Goal: Transaction & Acquisition: Purchase product/service

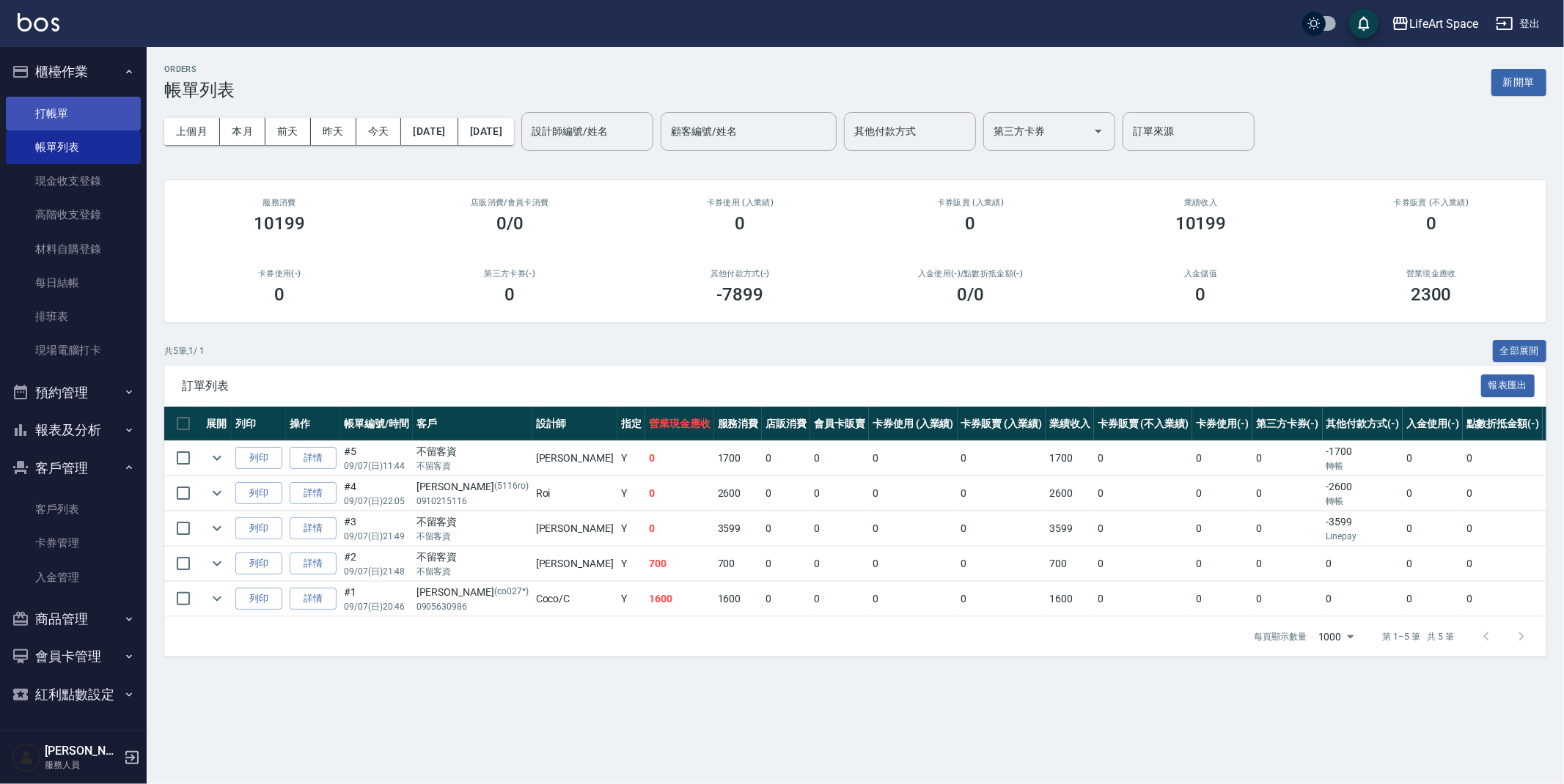
click at [62, 118] on link "打帳單" at bounding box center [73, 113] width 135 height 34
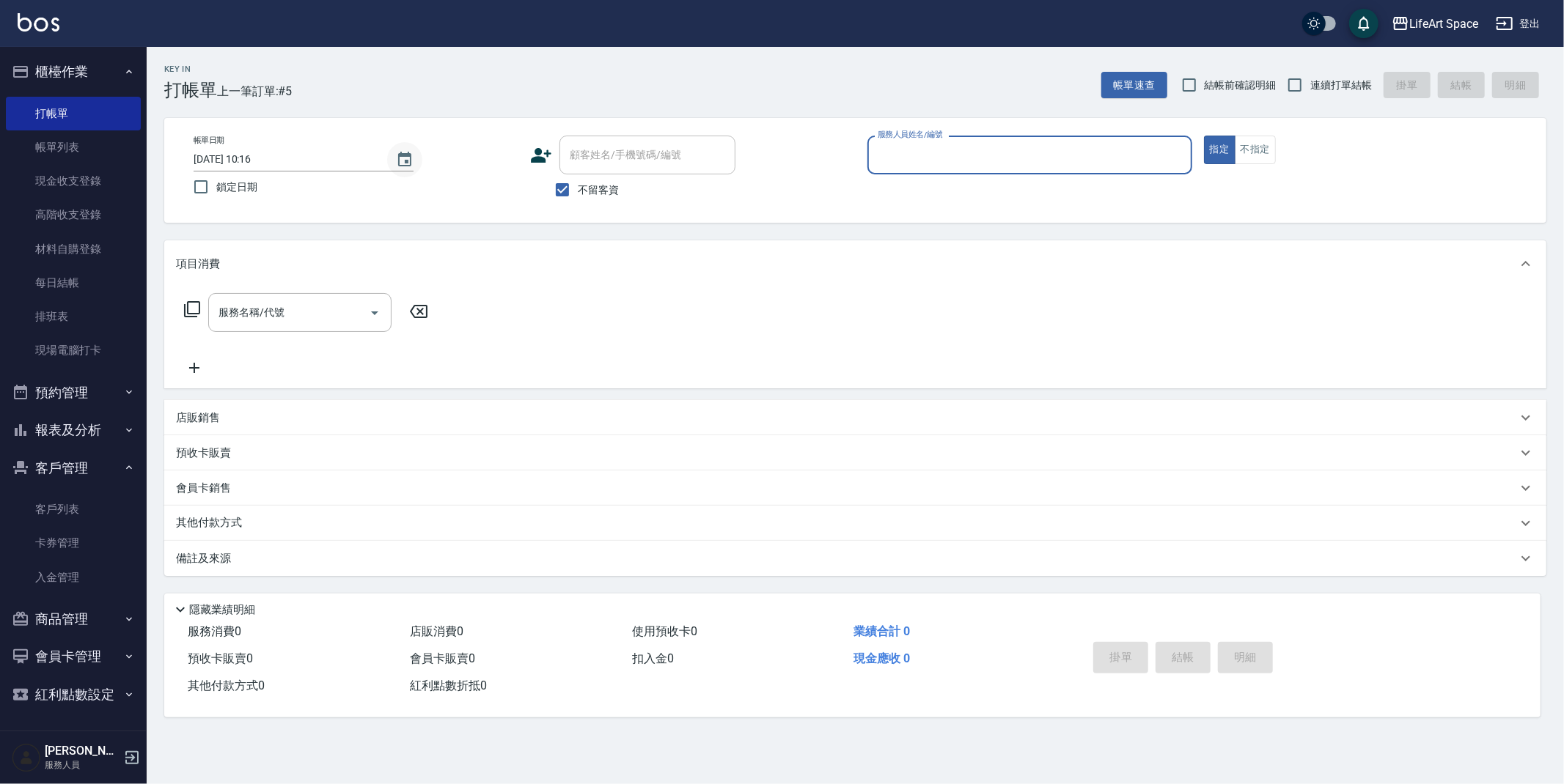
click at [400, 164] on icon "Choose date, selected date is 2025-09-07" at bounding box center [405, 160] width 18 height 18
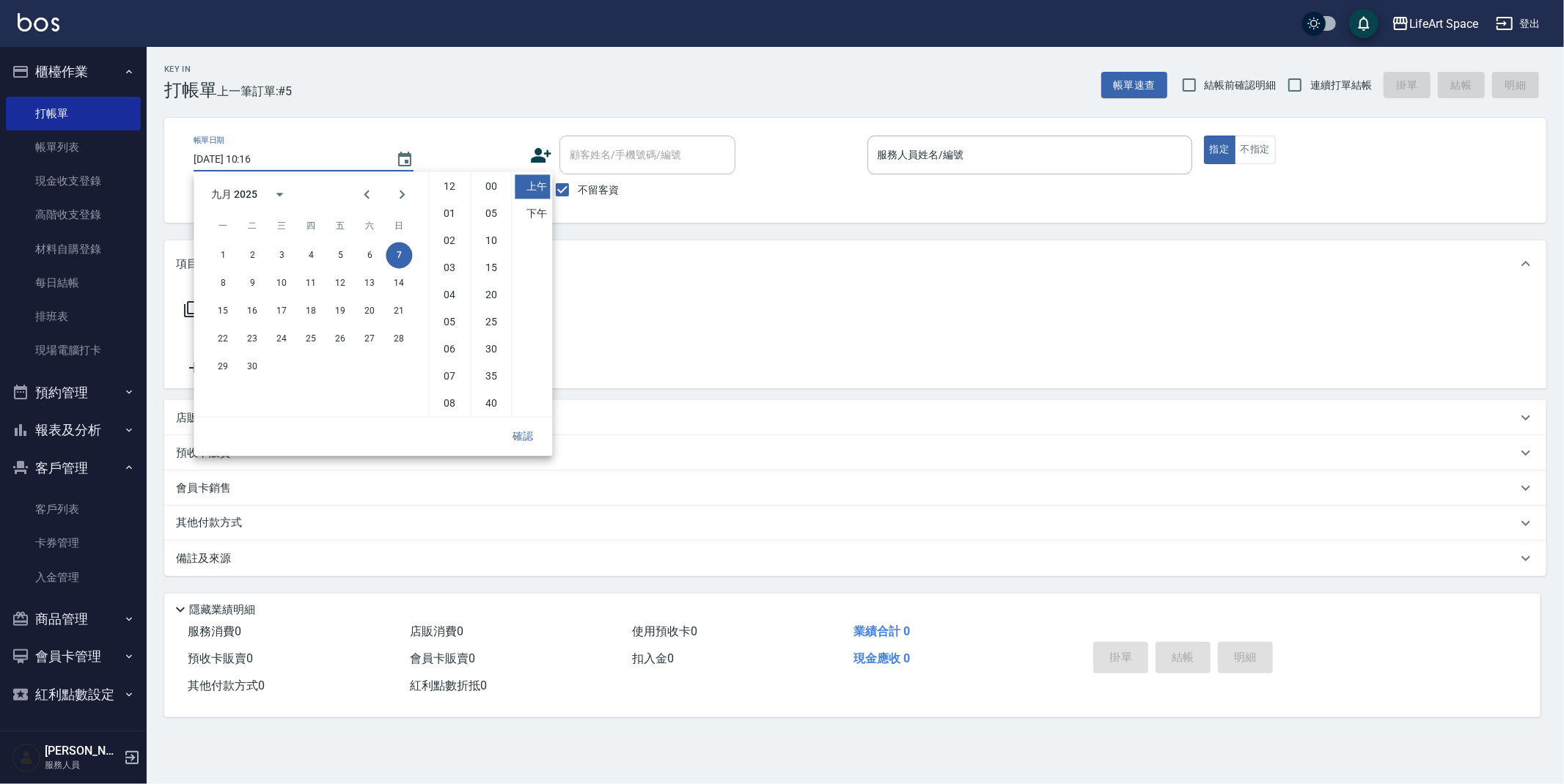
scroll to position [81, 0]
click at [280, 253] on button "3" at bounding box center [281, 255] width 27 height 26
drag, startPoint x: 527, startPoint y: 205, endPoint x: 513, endPoint y: 256, distance: 52.9
click at [527, 204] on li "下午" at bounding box center [532, 214] width 35 height 24
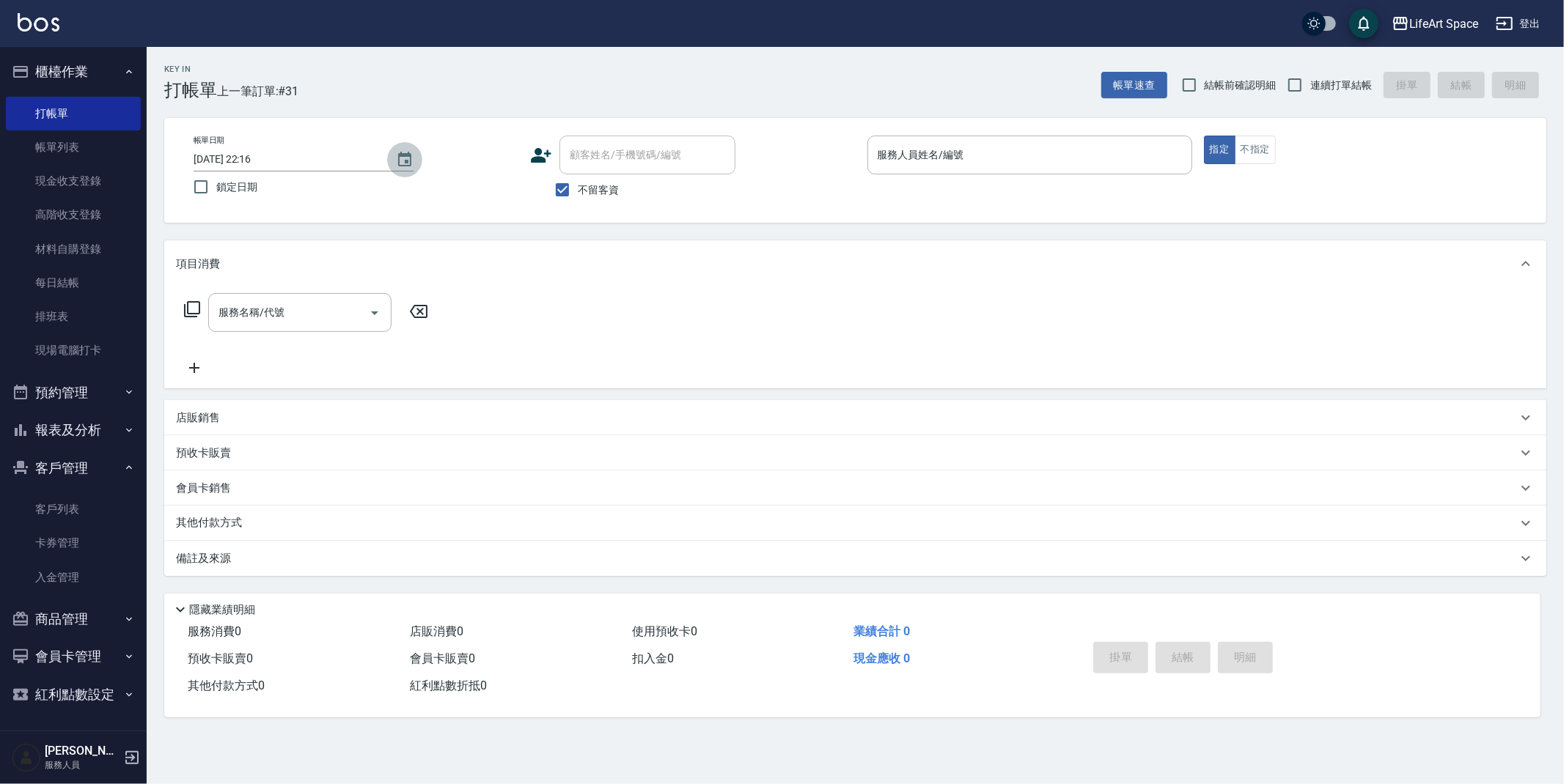
click at [398, 157] on icon "Choose date, selected date is 2025-09-03" at bounding box center [405, 160] width 18 height 18
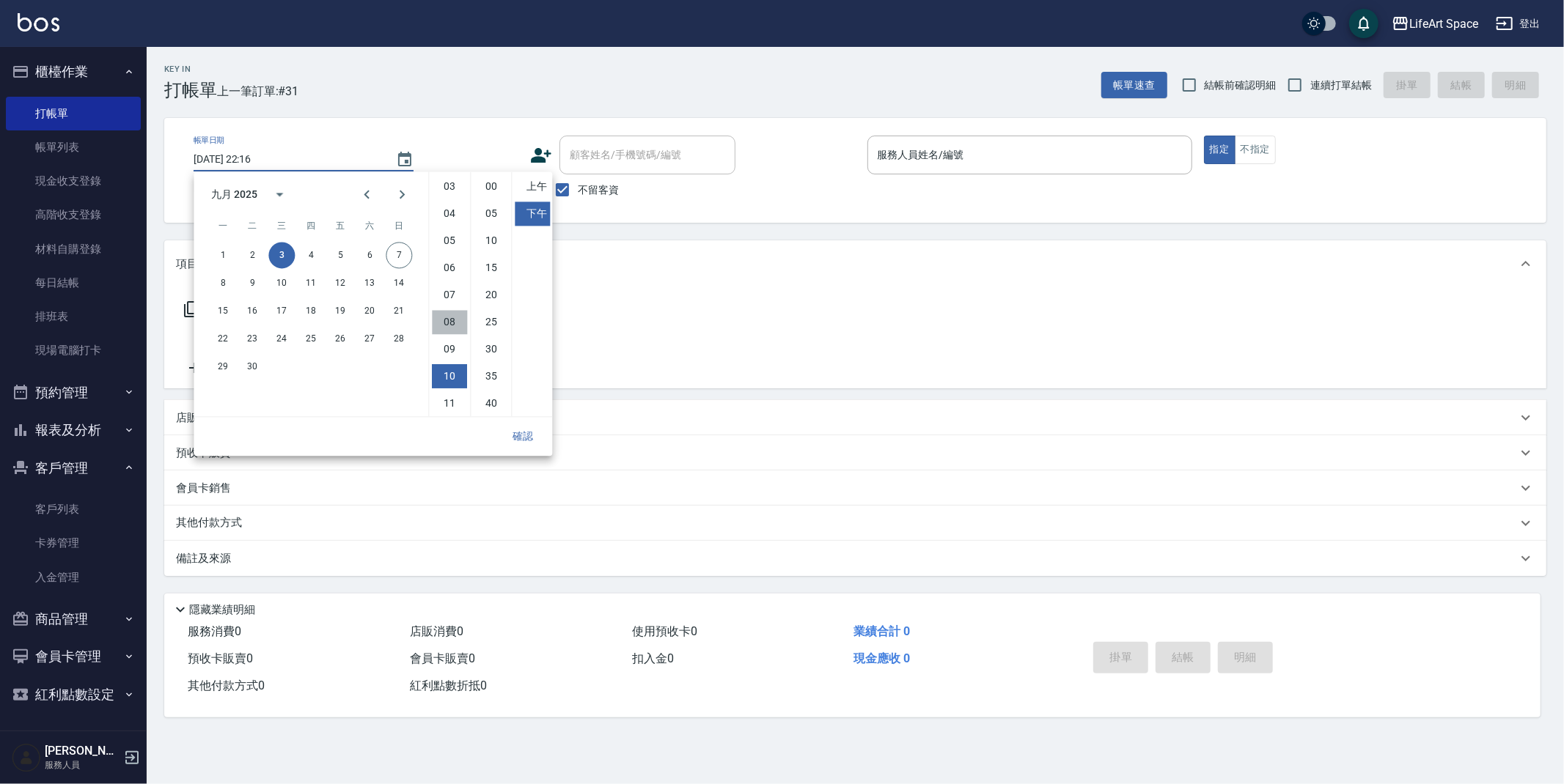
click at [442, 323] on li "08" at bounding box center [449, 322] width 35 height 24
click at [488, 187] on li "00" at bounding box center [491, 186] width 35 height 24
type input "[DATE] 20:00"
click at [523, 440] on button "確認" at bounding box center [522, 436] width 47 height 27
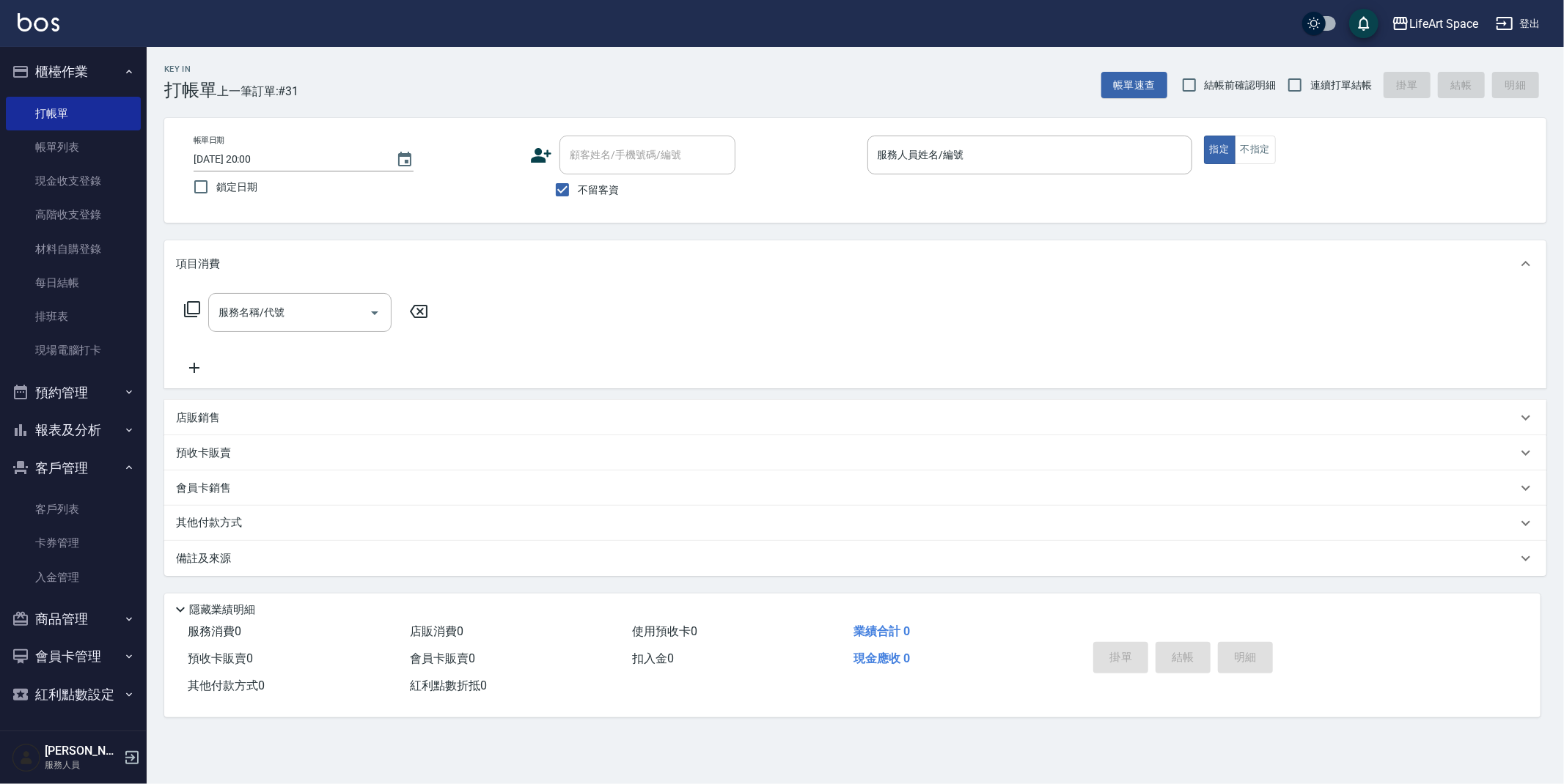
click at [962, 154] on input "服務人員姓名/編號" at bounding box center [1030, 154] width 312 height 26
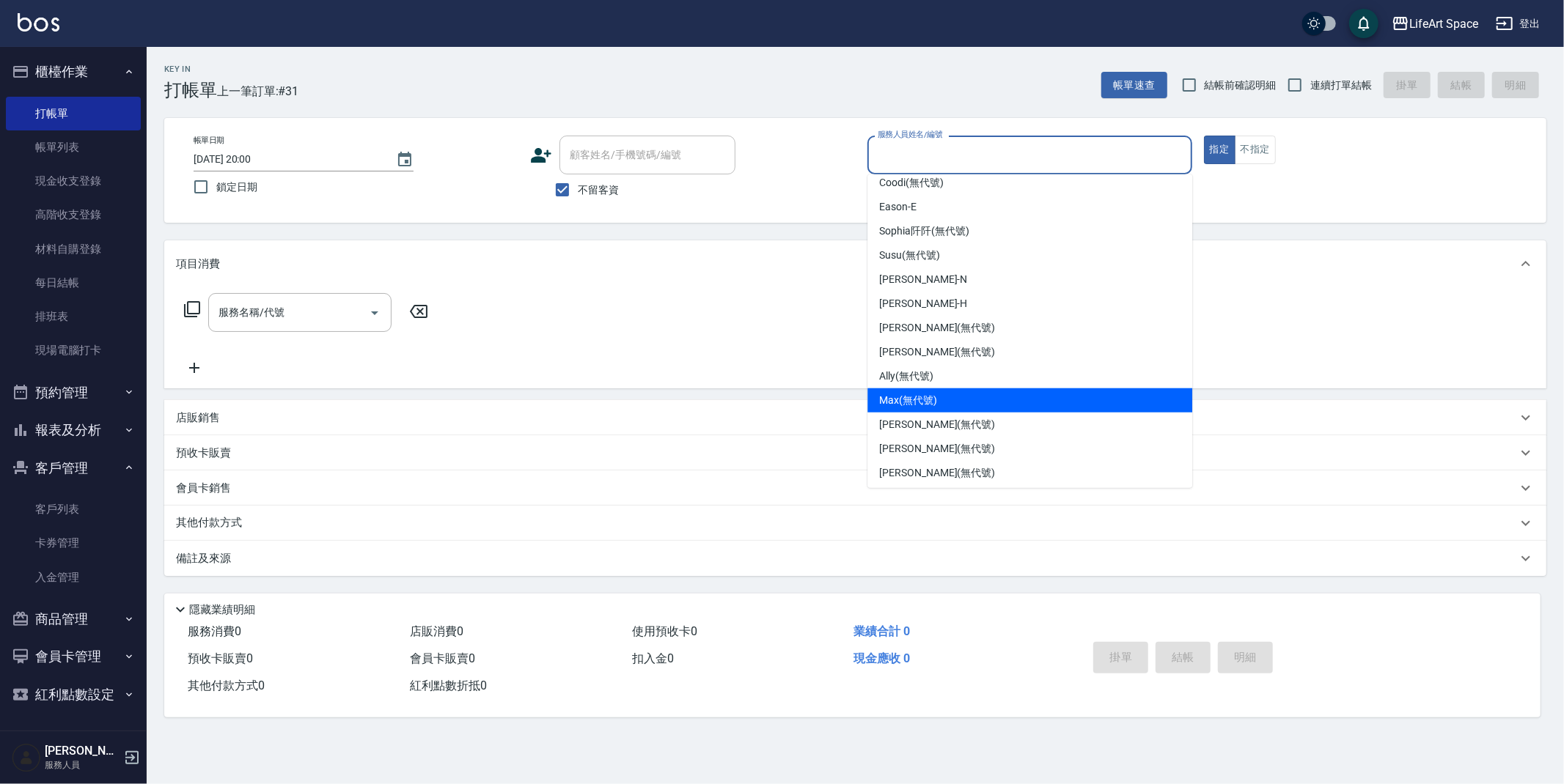
scroll to position [253, 0]
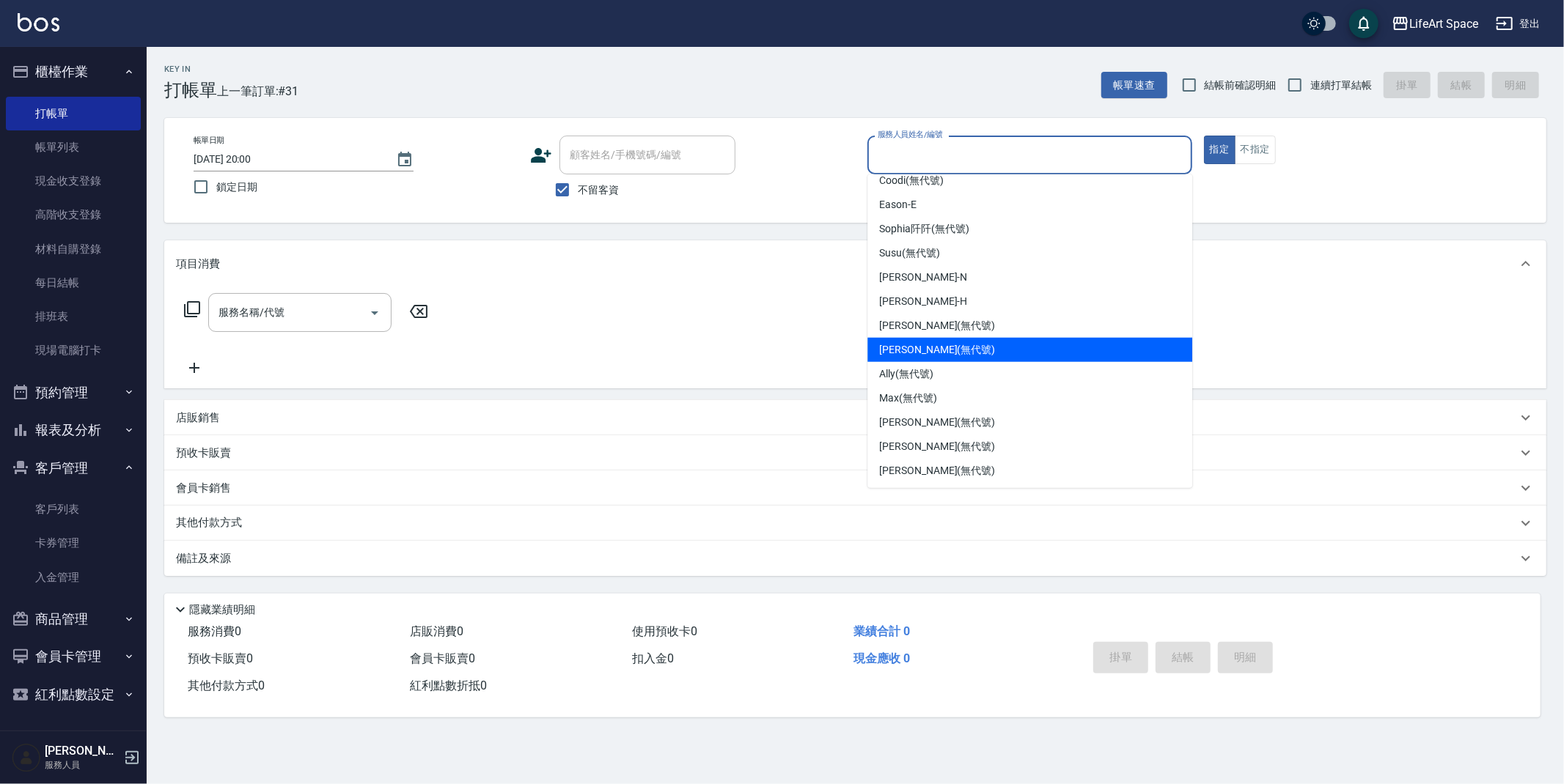
click at [931, 348] on span "[PERSON_NAME] (無代號)" at bounding box center [937, 350] width 116 height 16
type input "[PERSON_NAME](無代號)"
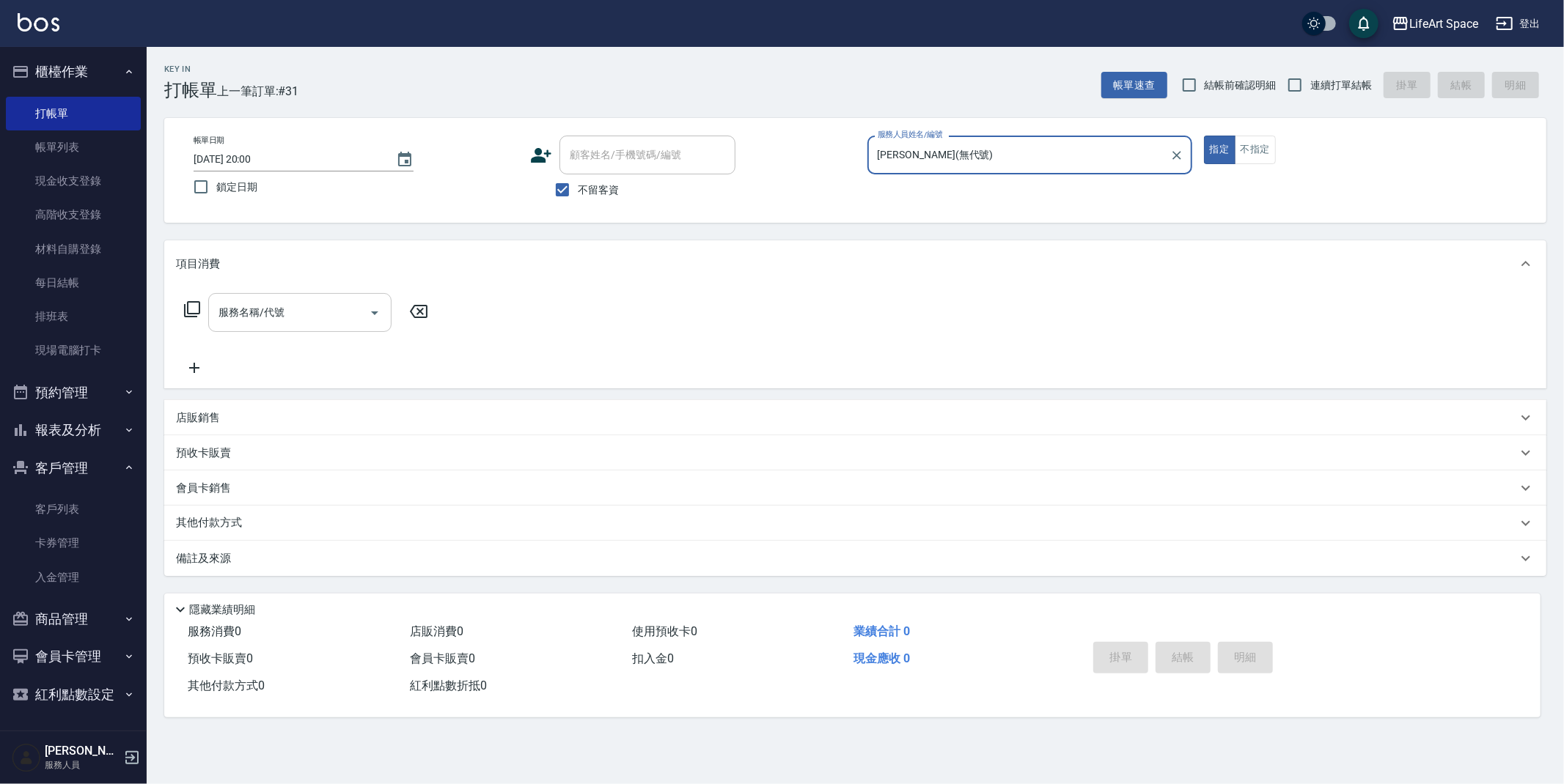
click at [310, 320] on input "服務名稱/代號" at bounding box center [289, 313] width 148 height 26
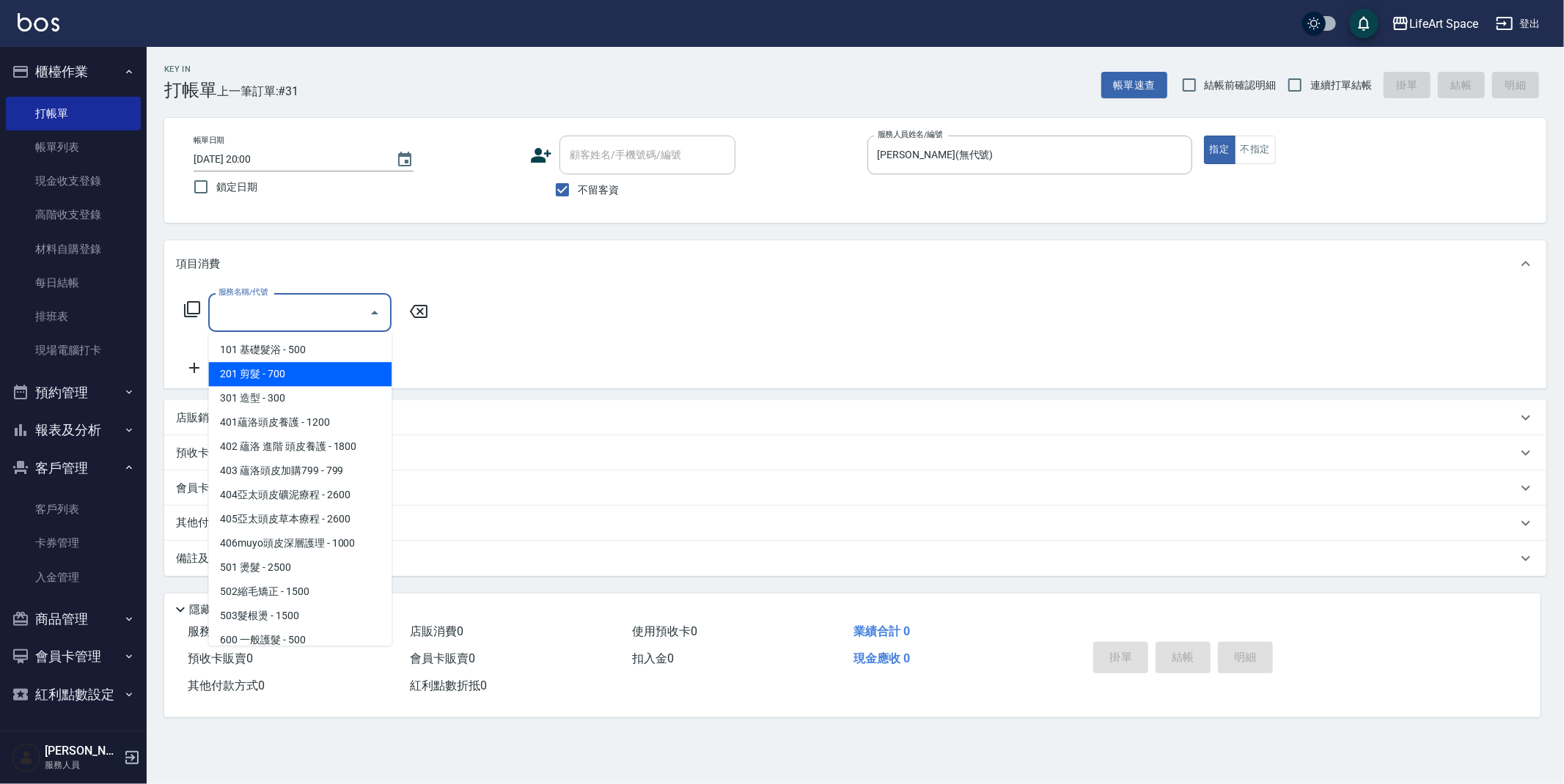
click at [299, 369] on span "201 剪髮 - 700" at bounding box center [299, 374] width 183 height 24
type input "201 剪髮(201)"
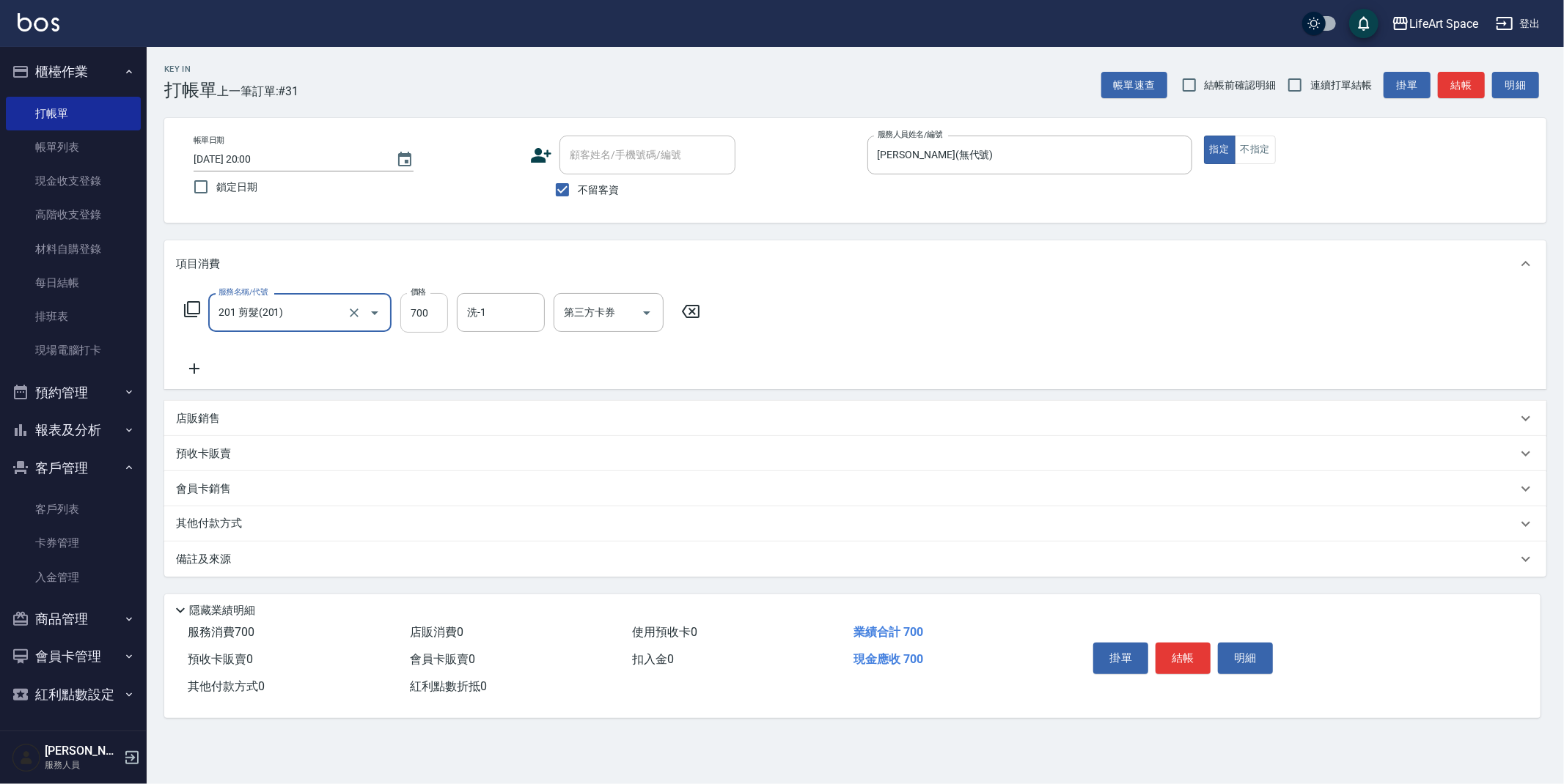
click at [437, 316] on input "700" at bounding box center [423, 313] width 48 height 40
type input "600"
click at [347, 375] on div "服務名稱/代號 201 剪髮(201) 服務名稱/代號 價格 600 價格 洗-1 洗-1 第三方卡券 第三方卡券" at bounding box center [443, 335] width 533 height 84
click at [203, 426] on div "店販銷售" at bounding box center [855, 418] width 1382 height 35
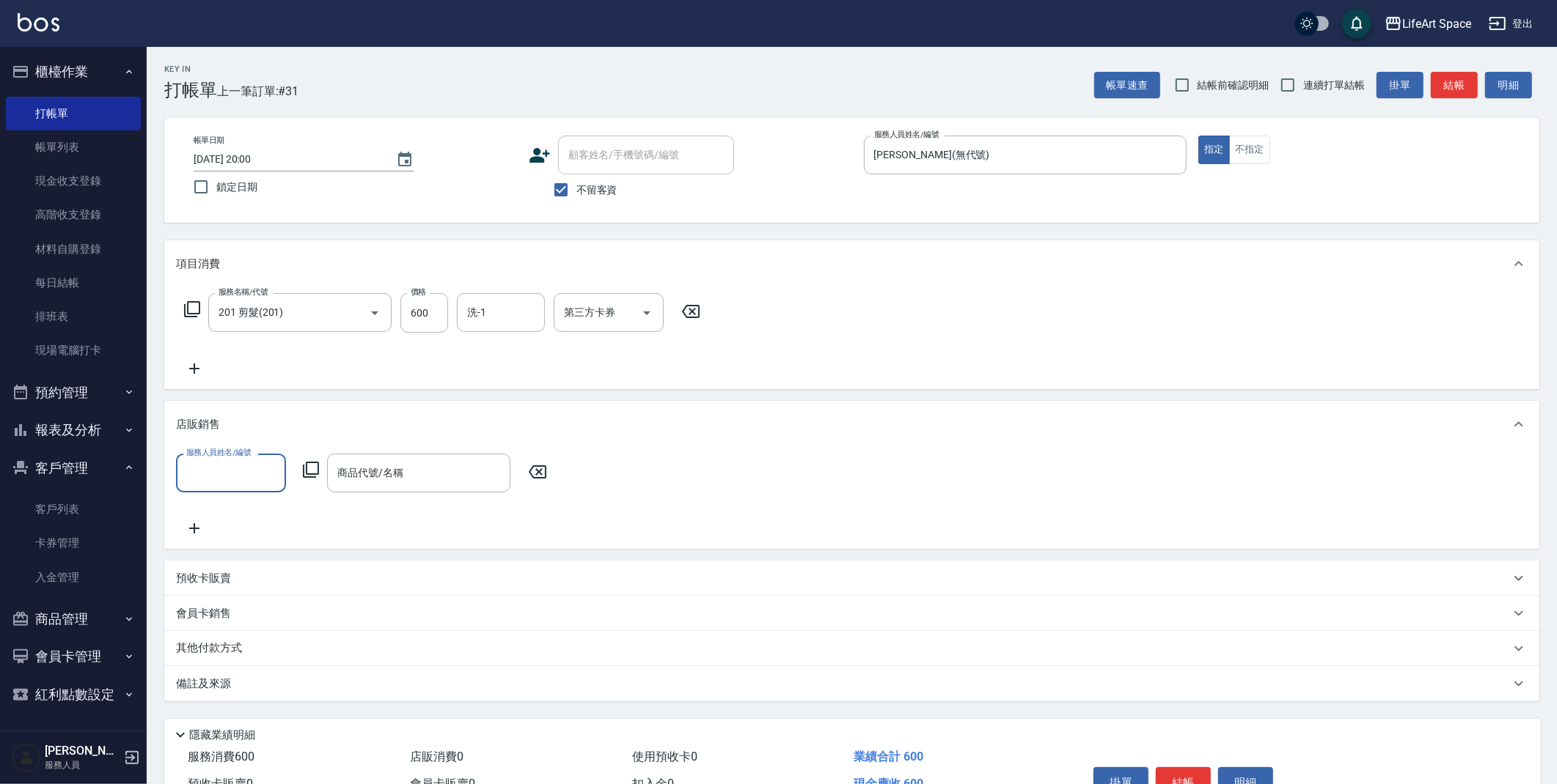
scroll to position [0, 0]
click at [236, 472] on input "服務人員姓名/編號" at bounding box center [231, 473] width 97 height 26
click at [213, 447] on span "[PERSON_NAME] (無代號)" at bounding box center [231, 461] width 87 height 30
type input "[PERSON_NAME](無代號)"
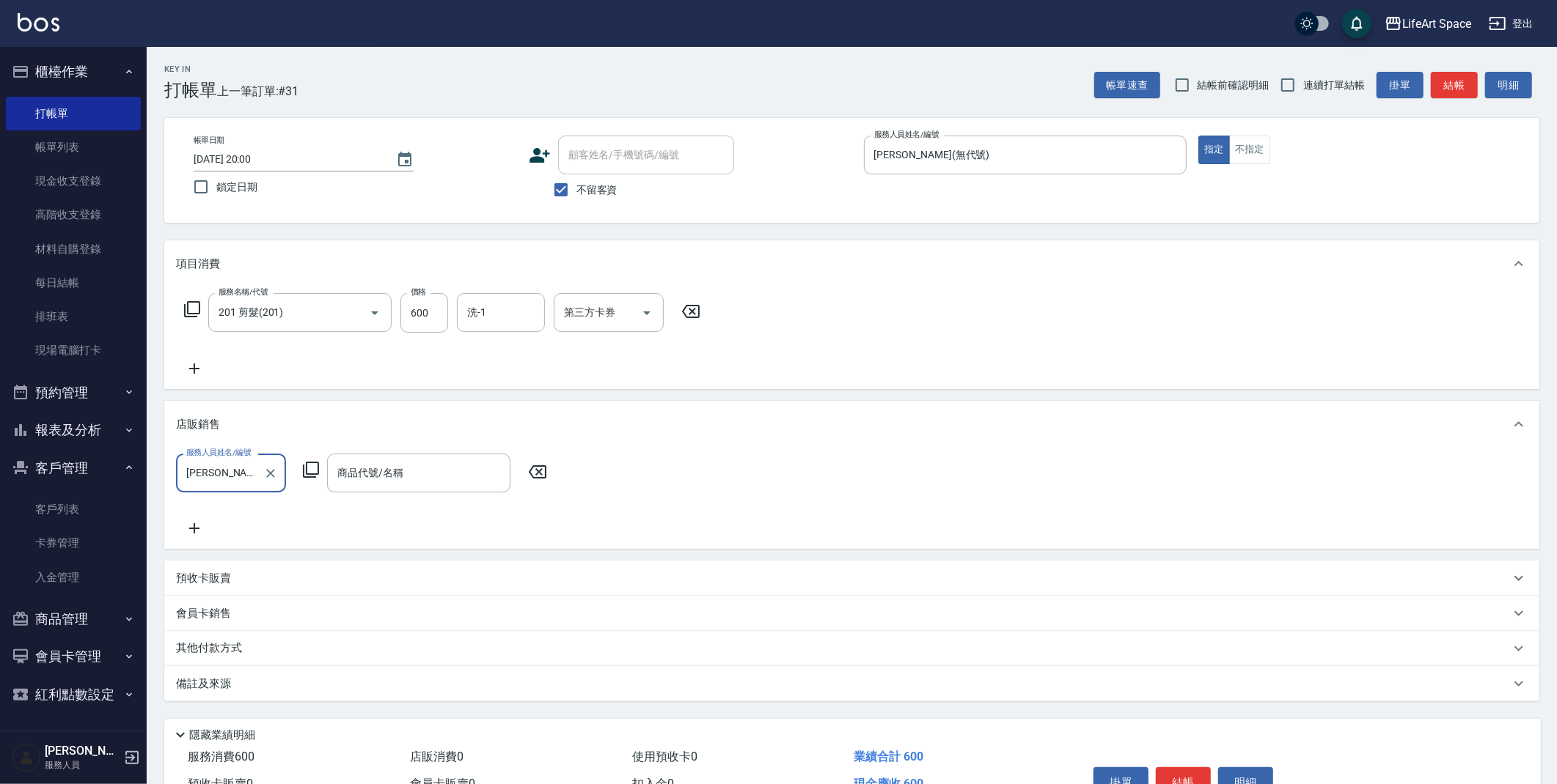
drag, startPoint x: 414, startPoint y: 523, endPoint x: 411, endPoint y: 507, distance: 16.3
click at [414, 522] on div "服務人員姓名/編號 [PERSON_NAME](無代號) 服務人員姓名/編號 商品代號/名稱 商品代號/名稱" at bounding box center [851, 495] width 1351 height 83
click at [401, 471] on input "商品代號/名稱" at bounding box center [419, 473] width 170 height 26
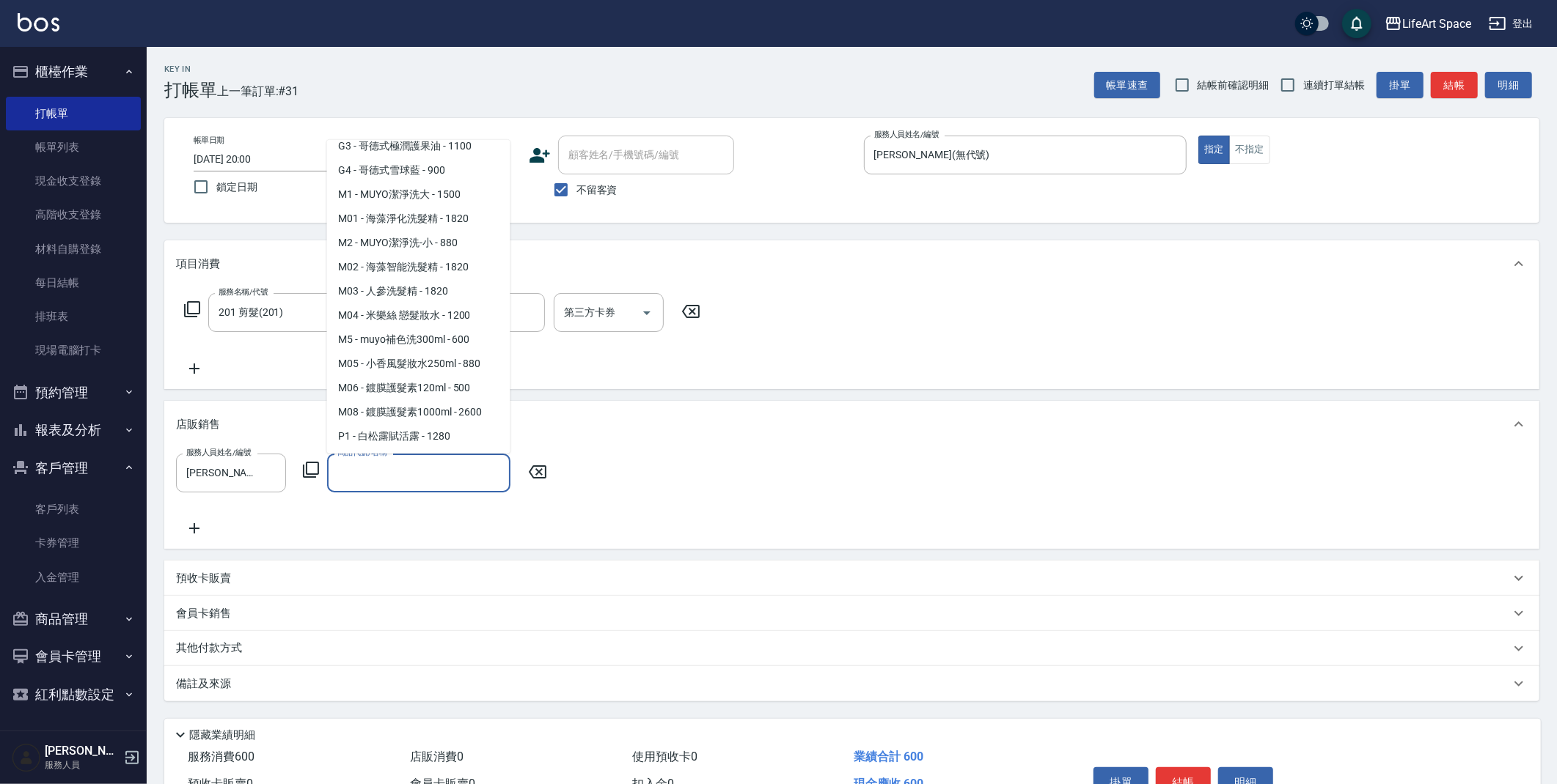
scroll to position [738, 0]
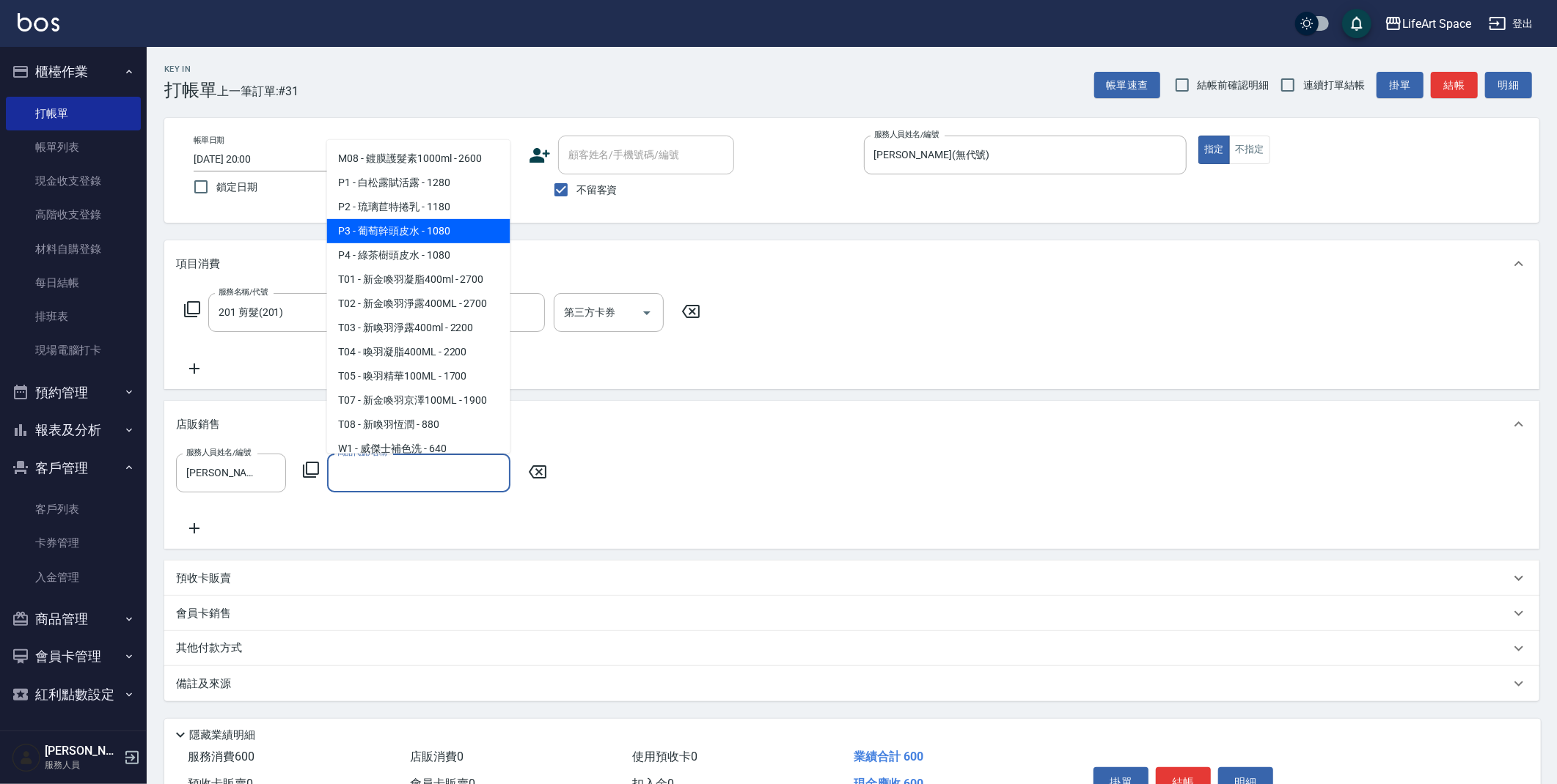
click at [437, 243] on span "P3 - 葡萄幹頭皮水 - 1080" at bounding box center [418, 231] width 183 height 24
type input "葡萄幹頭皮水"
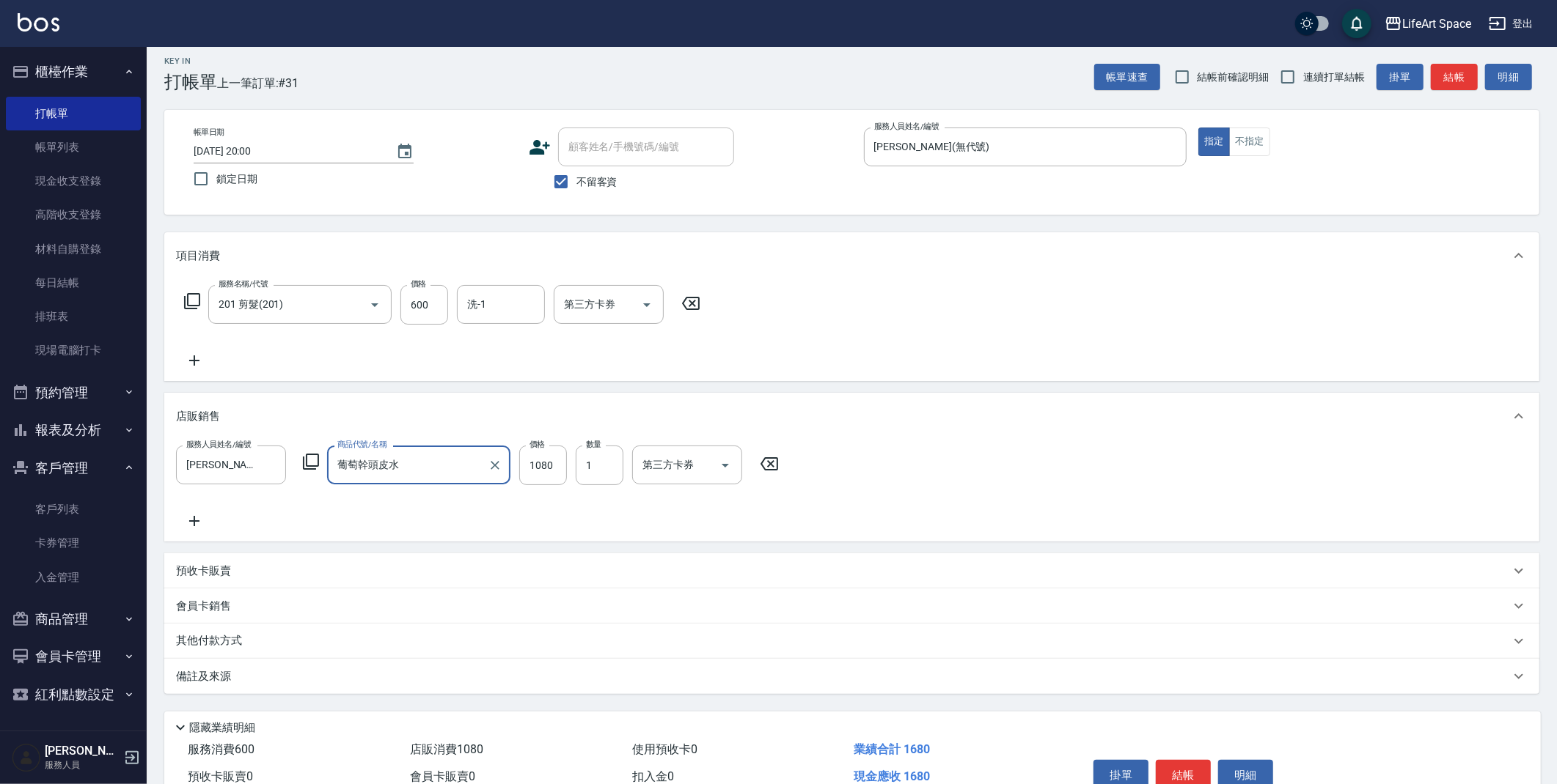
scroll to position [82, 0]
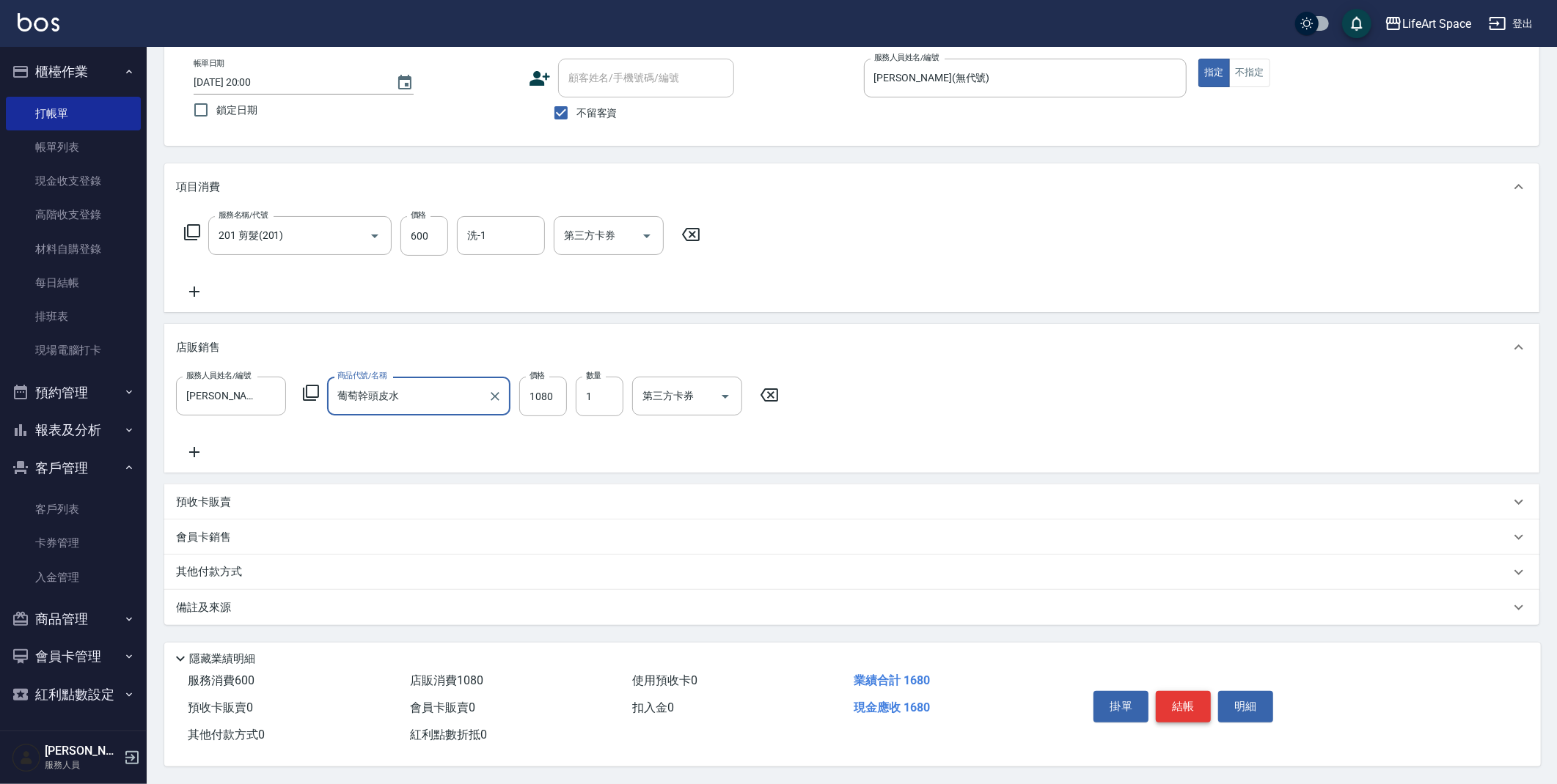
click at [1189, 699] on button "結帳" at bounding box center [1183, 706] width 55 height 30
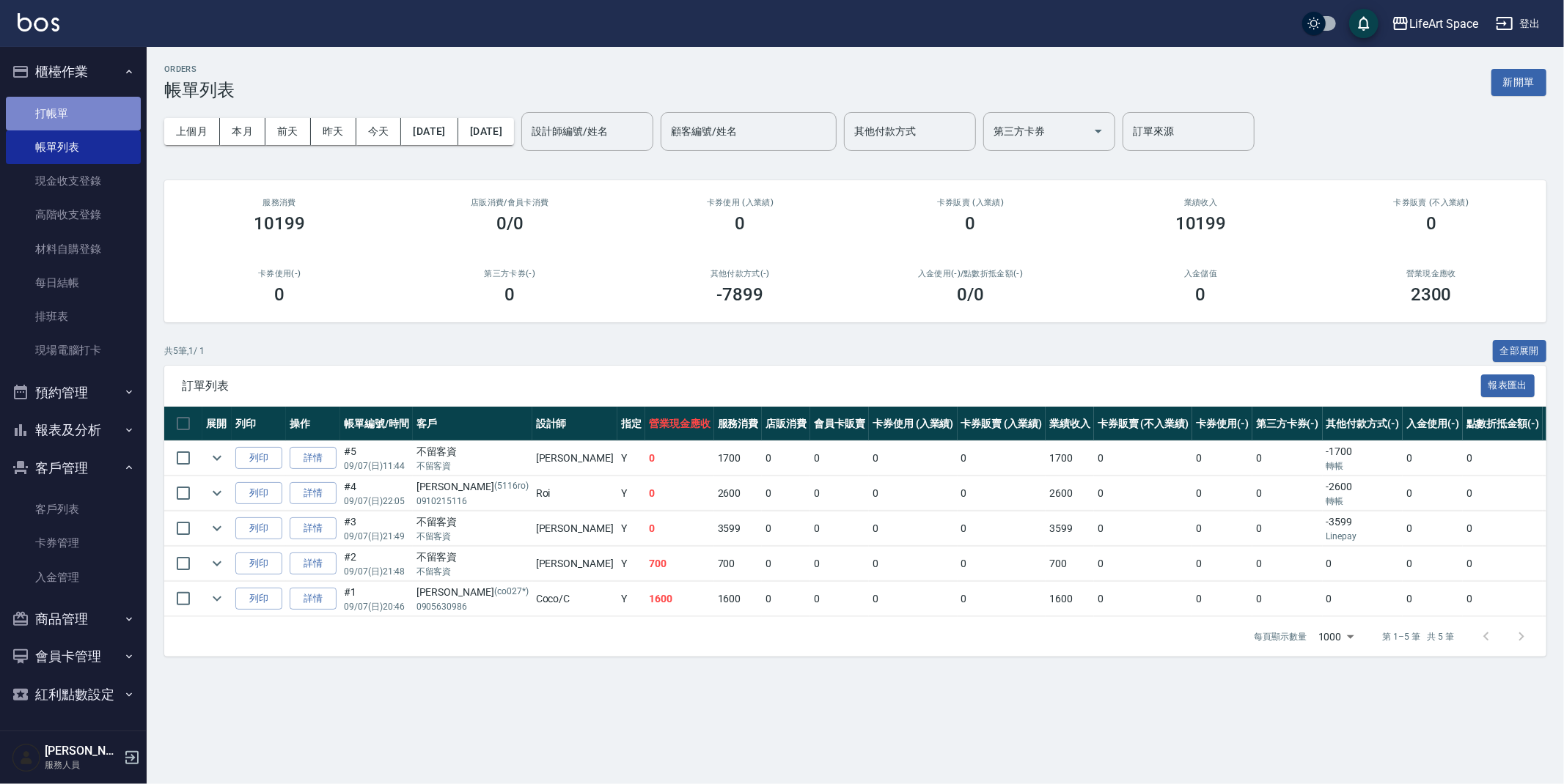
click at [69, 114] on link "打帳單" at bounding box center [73, 113] width 135 height 34
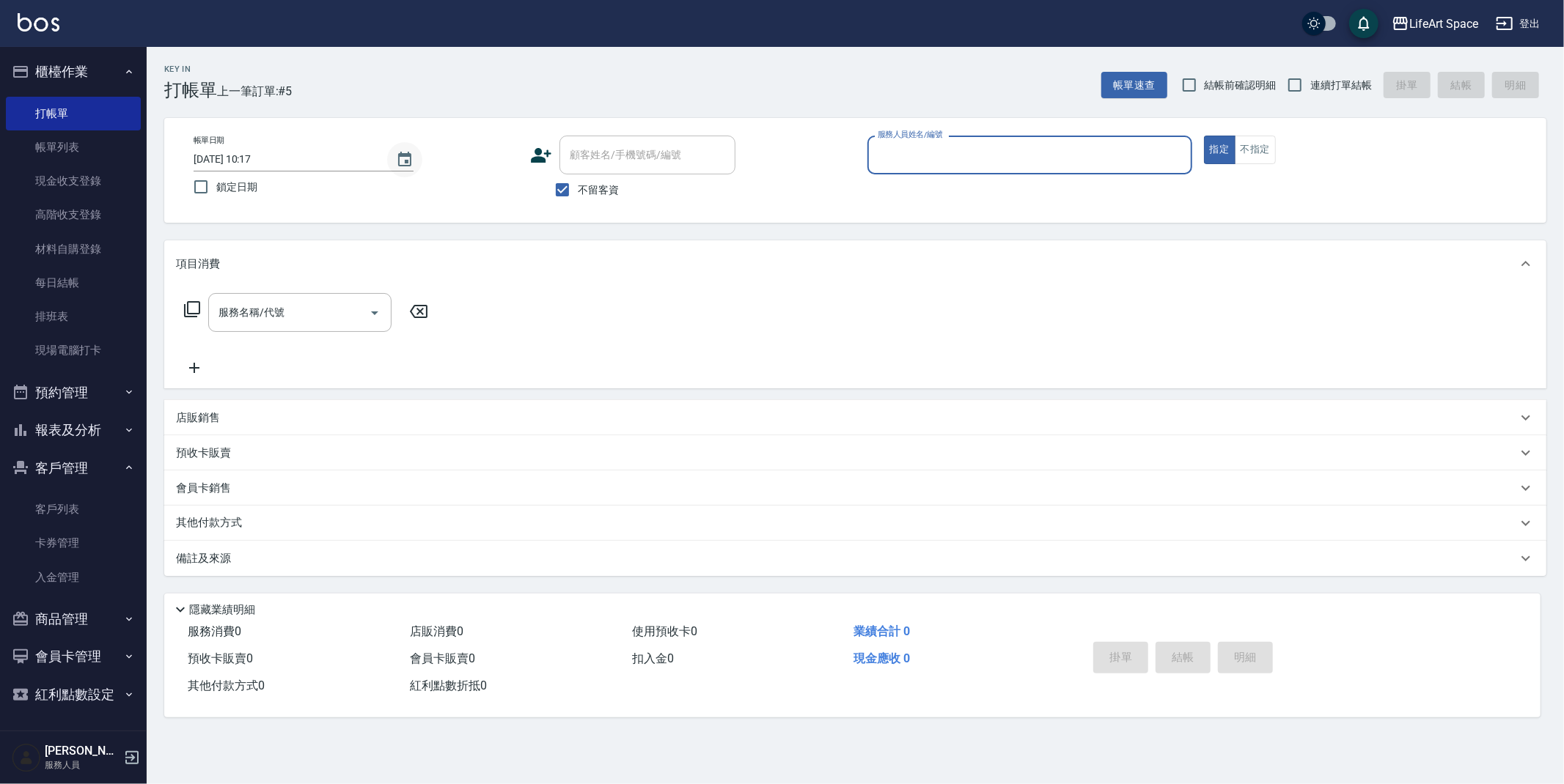
click at [412, 158] on icon "Choose date, selected date is 2025-09-07" at bounding box center [405, 160] width 18 height 18
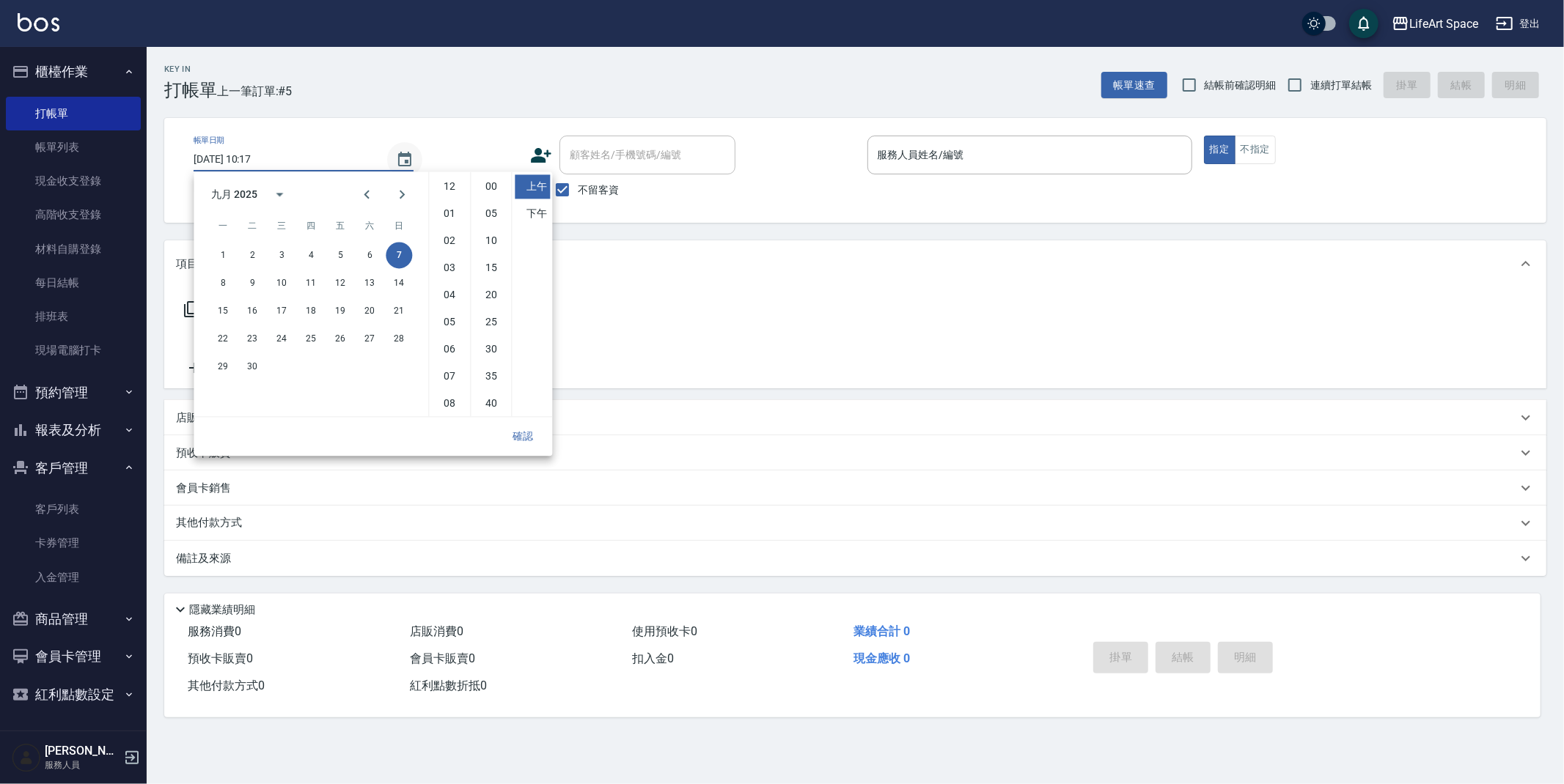
scroll to position [81, 0]
drag, startPoint x: 530, startPoint y: 219, endPoint x: 511, endPoint y: 236, distance: 25.5
click at [530, 218] on li "下午" at bounding box center [532, 214] width 35 height 24
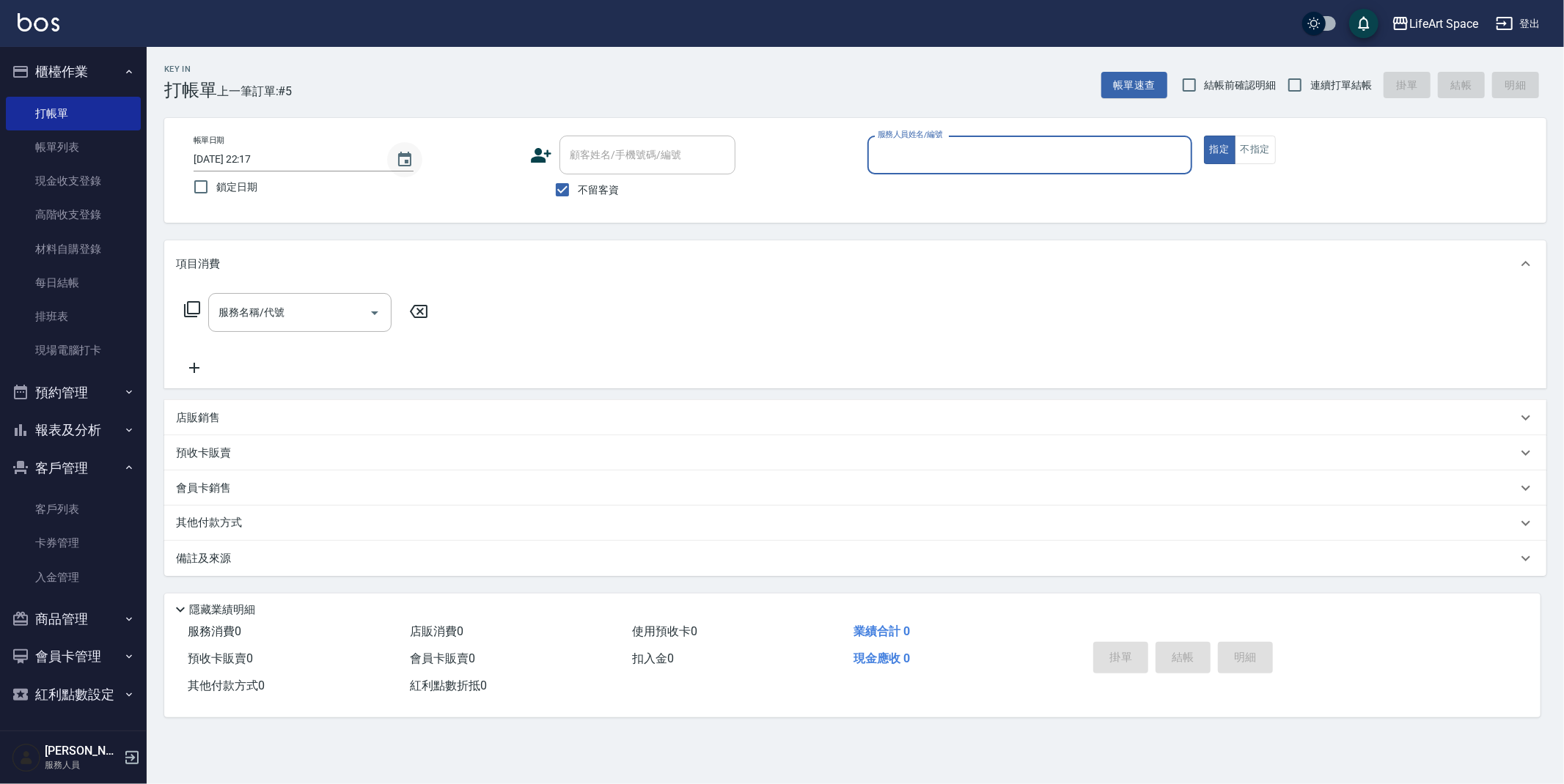
click at [408, 161] on icon "Choose date, selected date is 2025-09-07" at bounding box center [405, 159] width 13 height 15
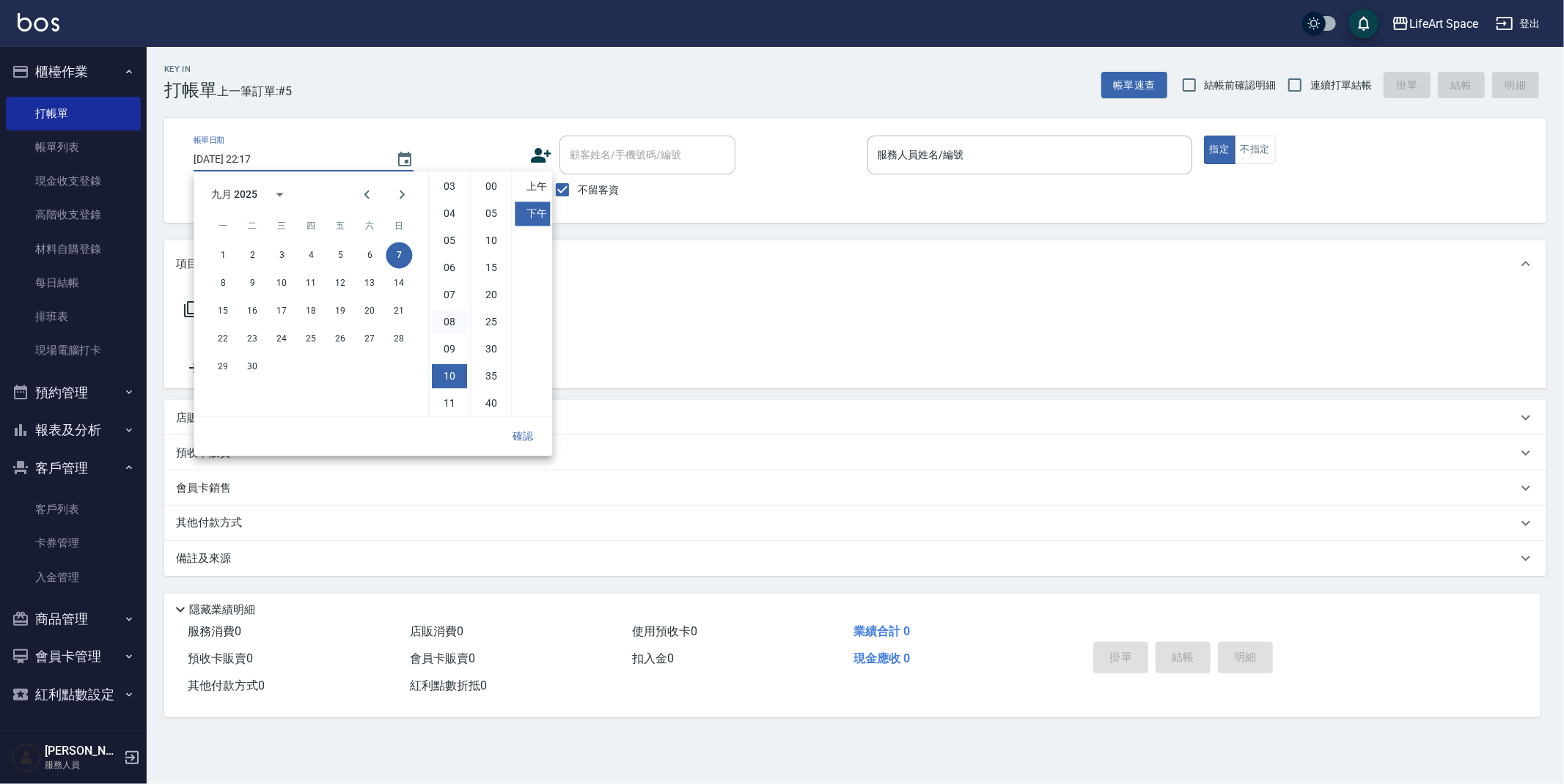
click at [451, 320] on li "08" at bounding box center [449, 322] width 35 height 24
click at [494, 182] on li "00" at bounding box center [491, 186] width 35 height 24
type input "[DATE] 20:00"
drag, startPoint x: 519, startPoint y: 433, endPoint x: 519, endPoint y: 415, distance: 18.0
click at [519, 433] on button "確認" at bounding box center [522, 436] width 47 height 27
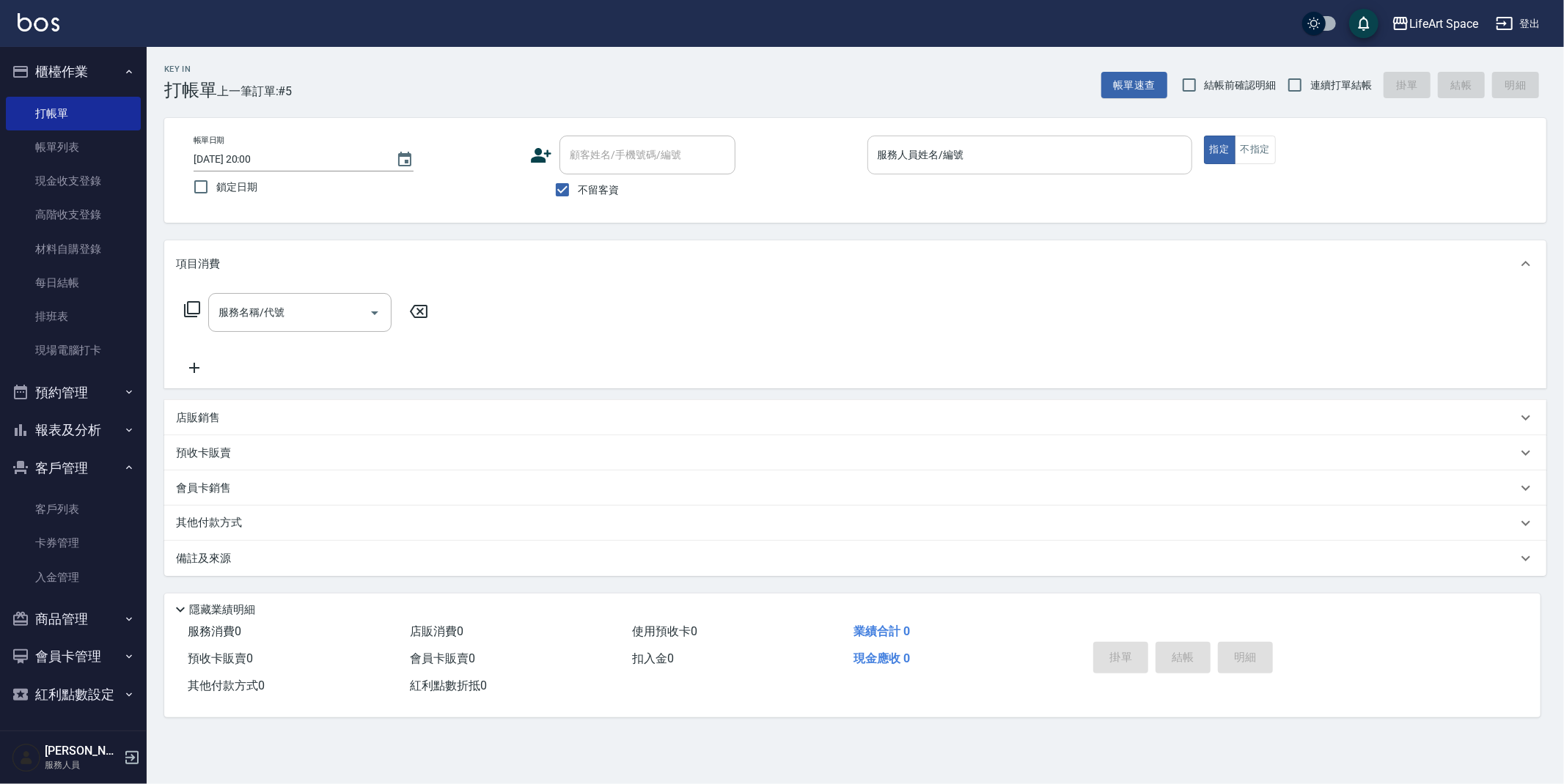
click at [1063, 156] on input "服務人員姓名/編號" at bounding box center [1030, 154] width 312 height 26
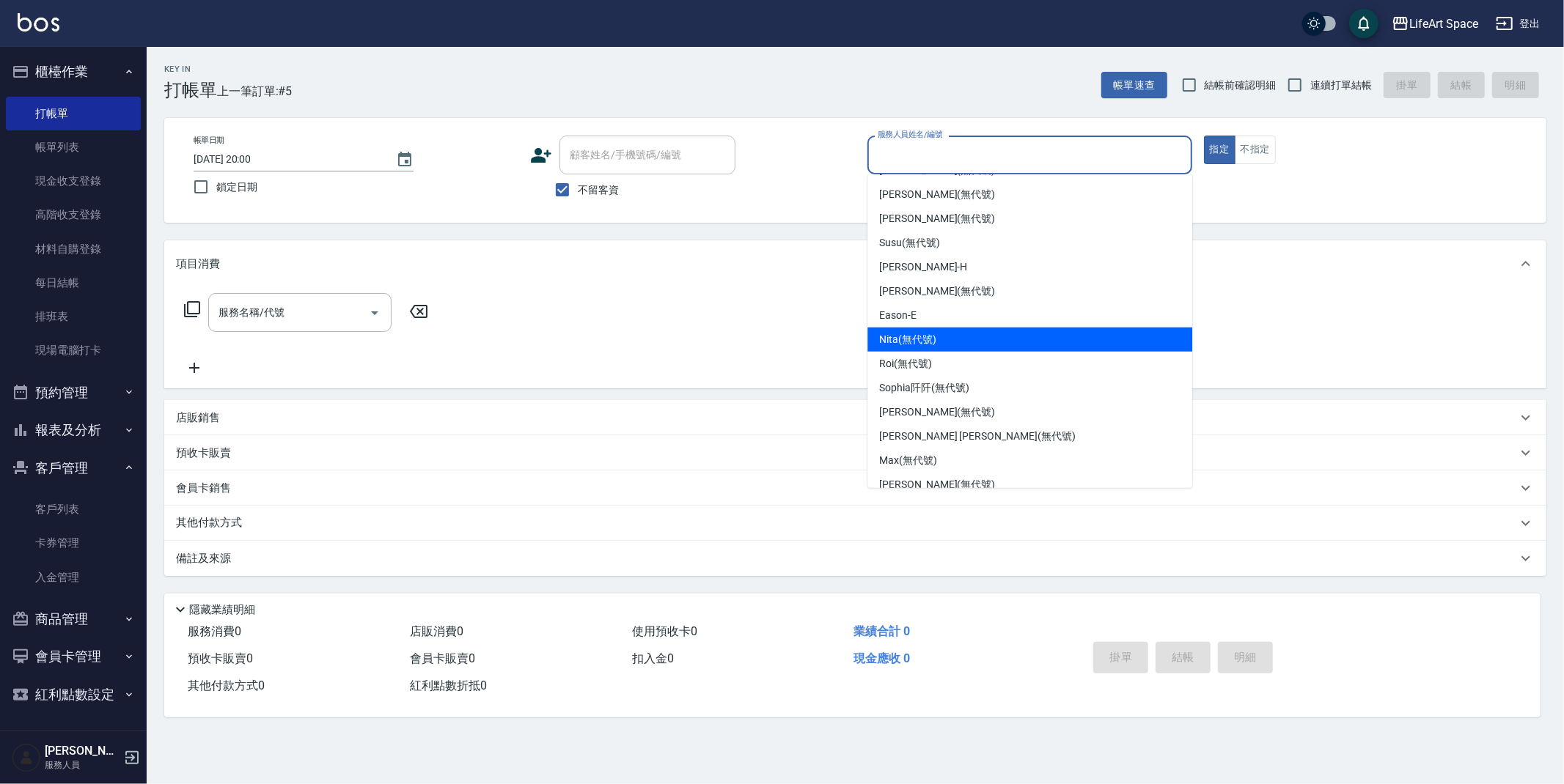
scroll to position [0, 0]
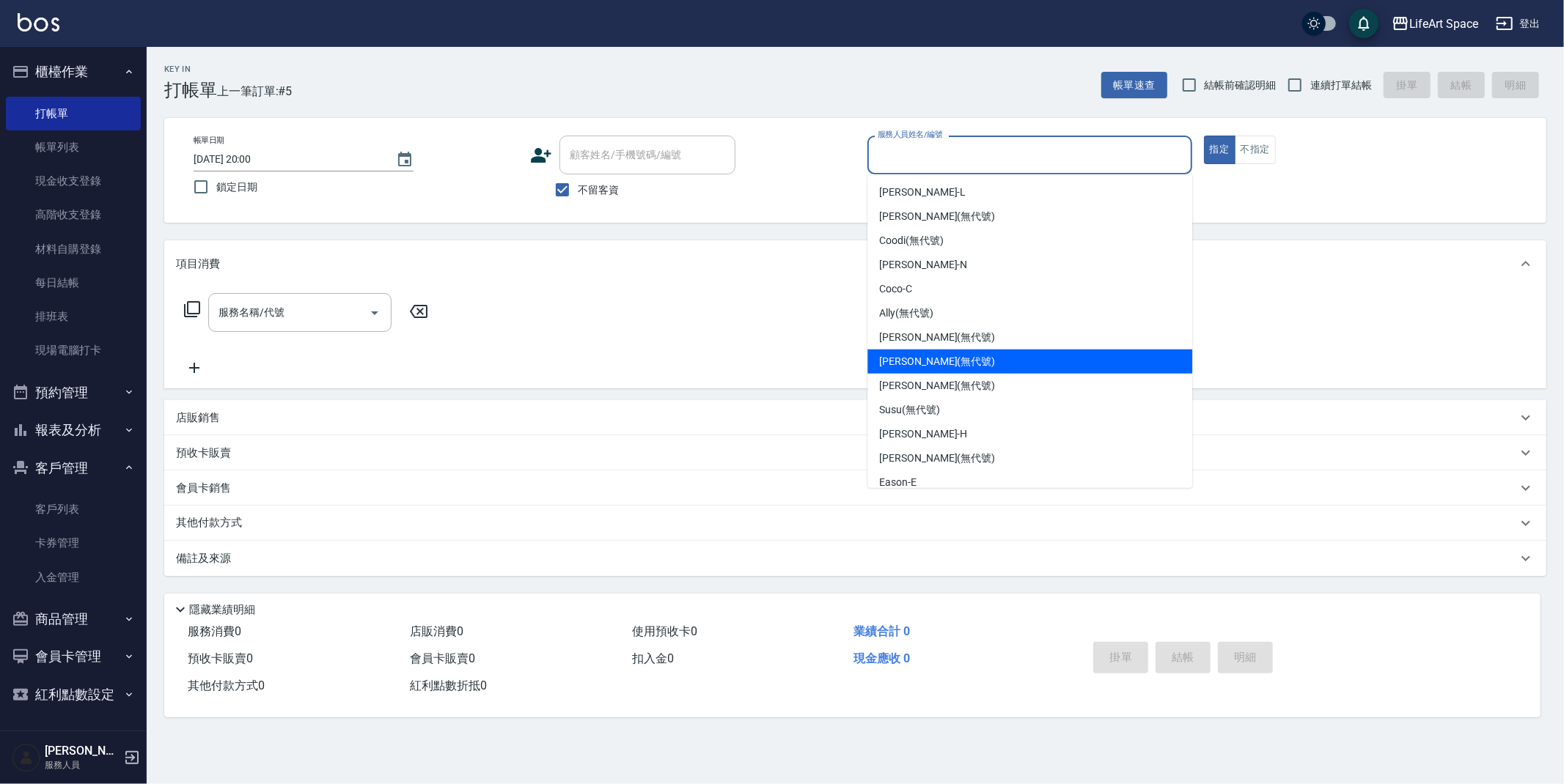
click at [932, 351] on div "[PERSON_NAME] (無代號)" at bounding box center [1030, 362] width 325 height 24
type input "[PERSON_NAME](無代號)"
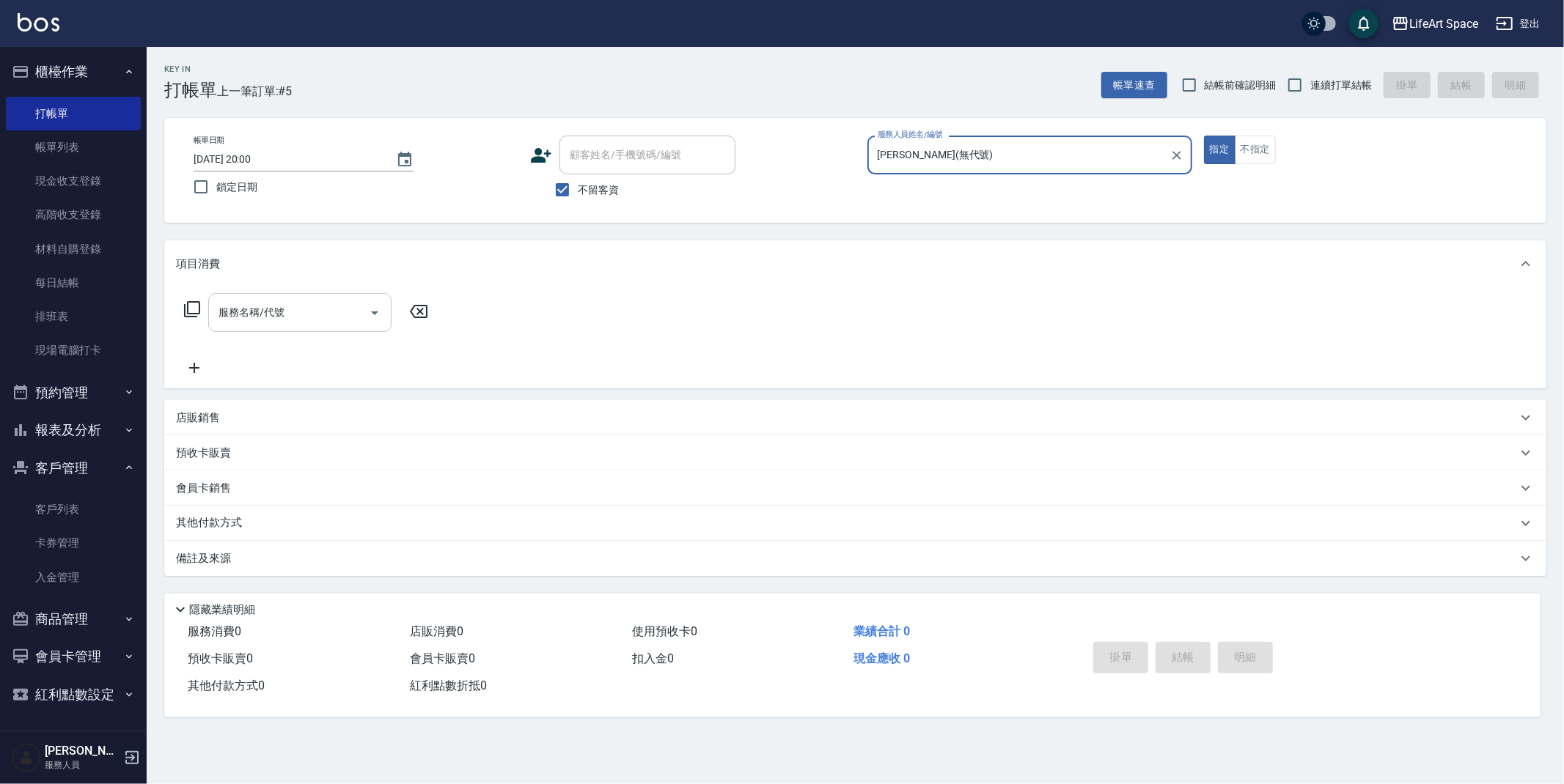
click at [359, 322] on input "服務名稱/代號" at bounding box center [289, 313] width 148 height 26
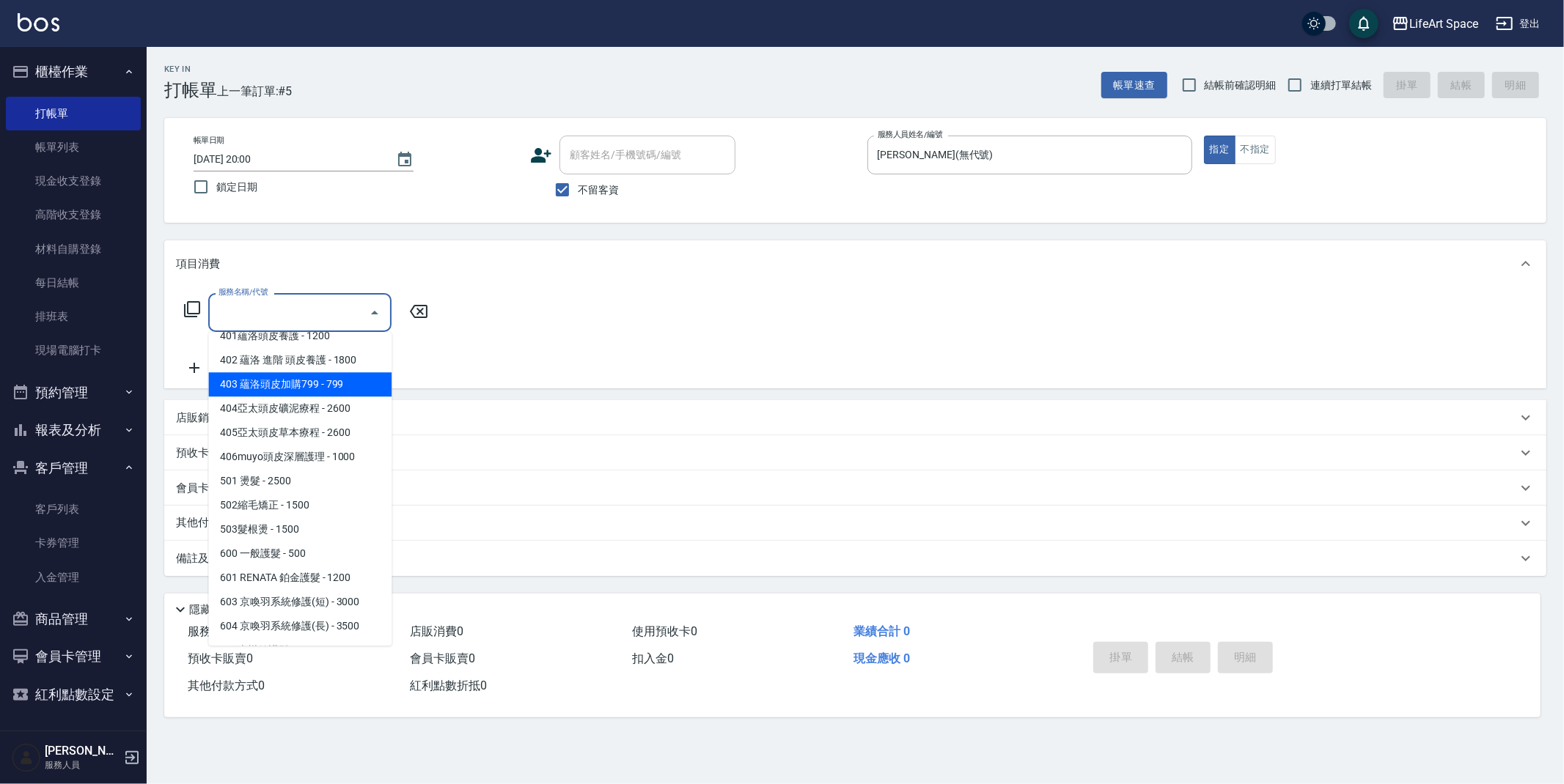
scroll to position [137, 0]
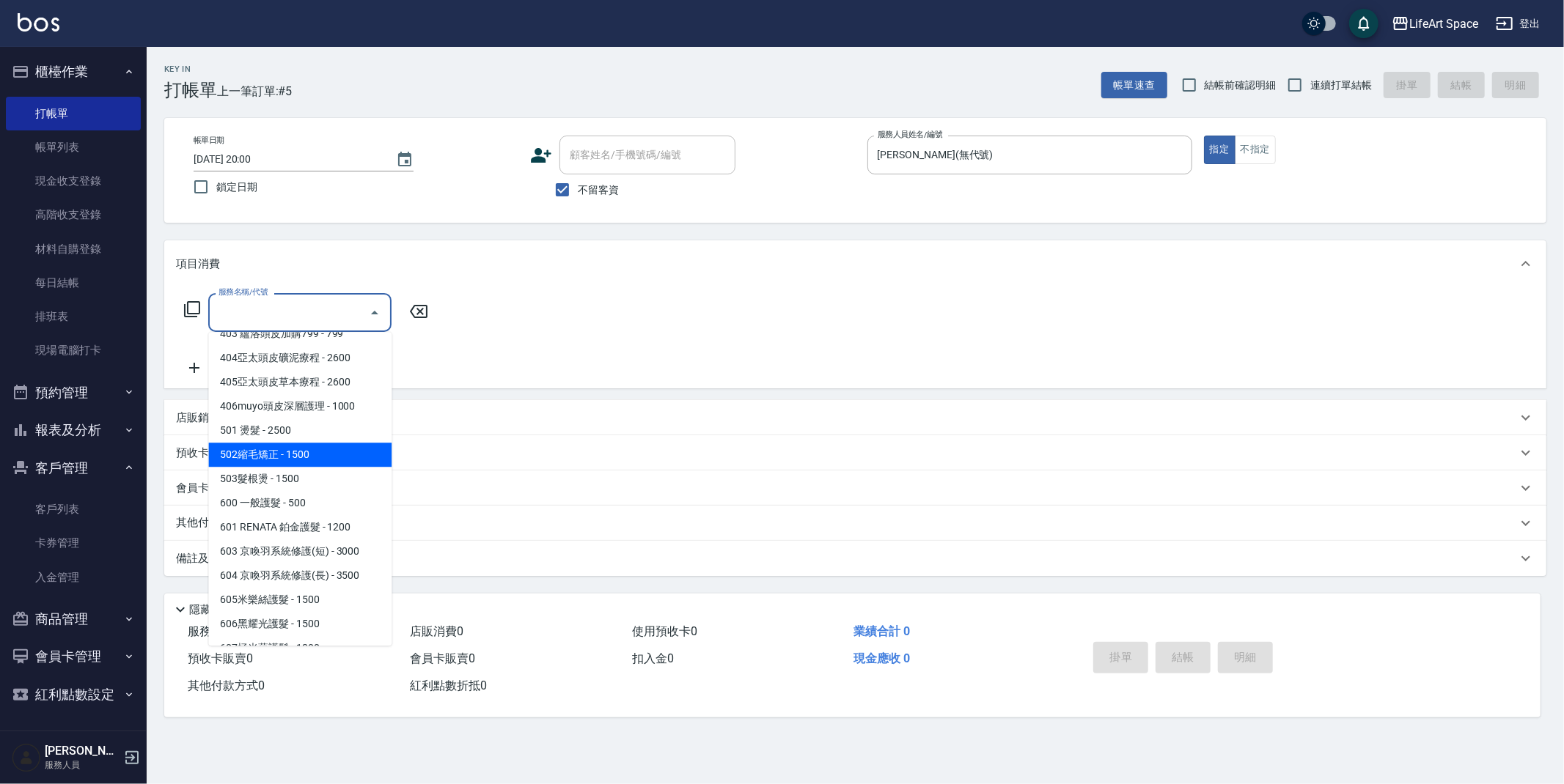
click at [314, 453] on span "502縮毛矯正 - 1500" at bounding box center [299, 454] width 183 height 24
type input "502縮毛矯正 (502)"
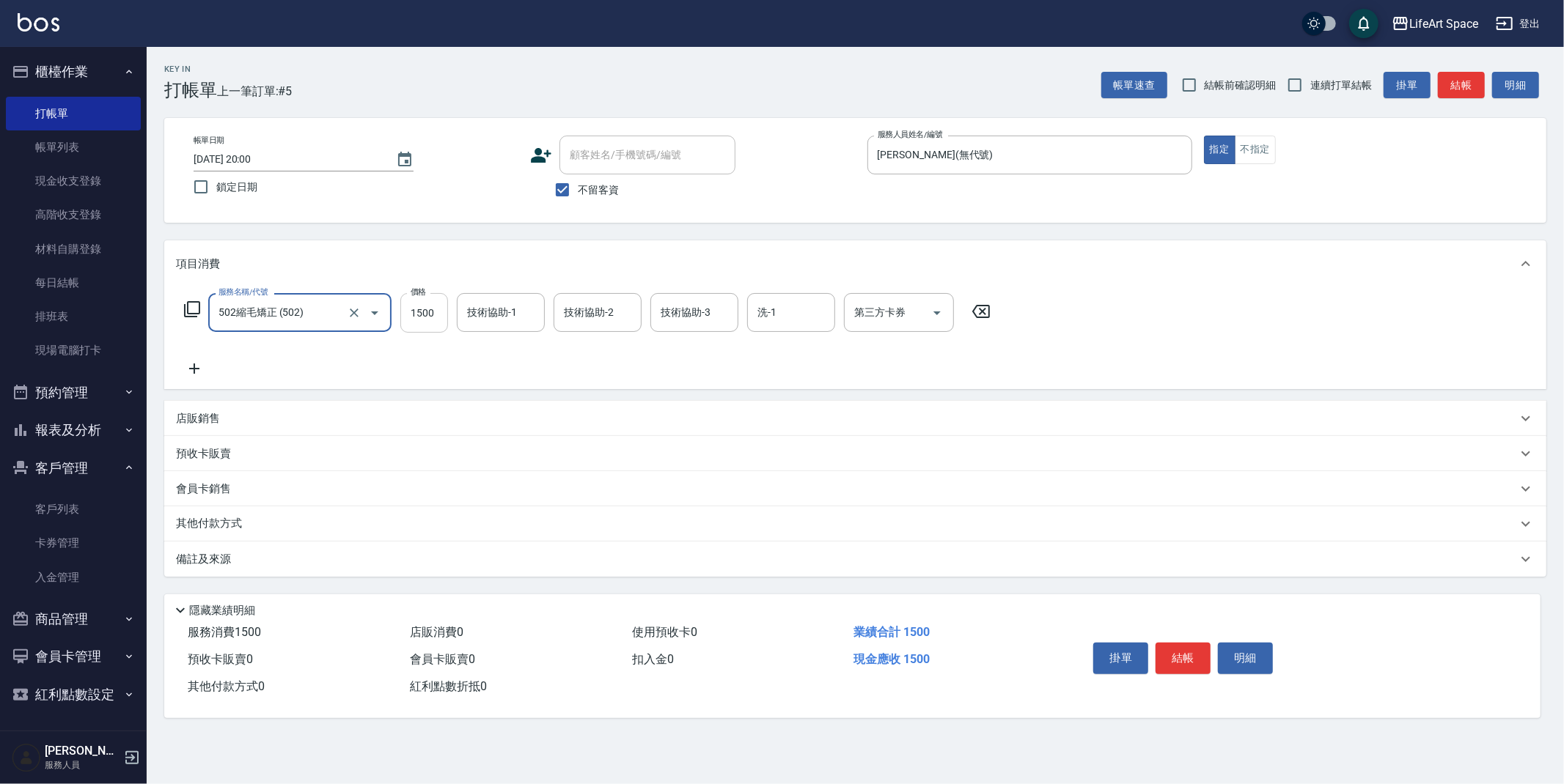
click at [426, 306] on input "1500" at bounding box center [423, 313] width 48 height 40
type input "1200"
click at [483, 376] on div "服務名稱/代號 502縮毛矯正 (502) 服務名稱/代號 價格 1200 價格 技術協助-1 技術協助-1 技術協助-2 技術協助-2 技術協助-3 技術協…" at bounding box center [588, 335] width 823 height 84
click at [1183, 651] on button "結帳" at bounding box center [1183, 658] width 55 height 30
